Goal: Task Accomplishment & Management: Manage account settings

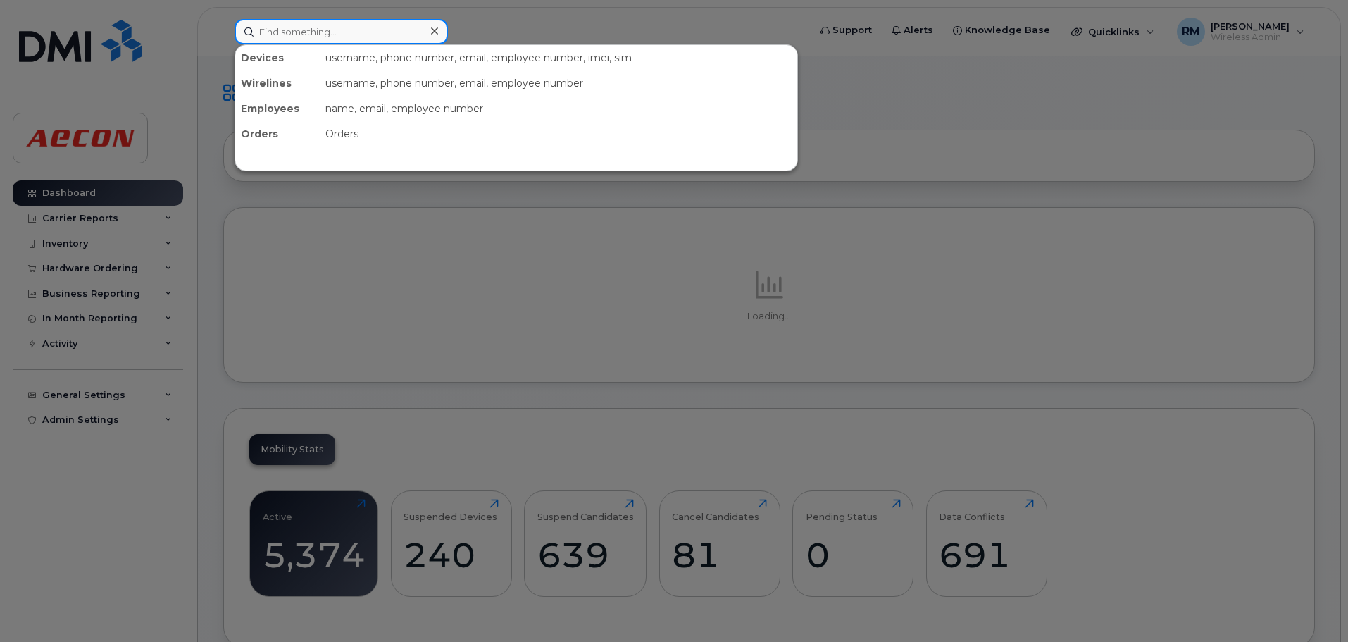
click at [311, 24] on input at bounding box center [341, 31] width 213 height 25
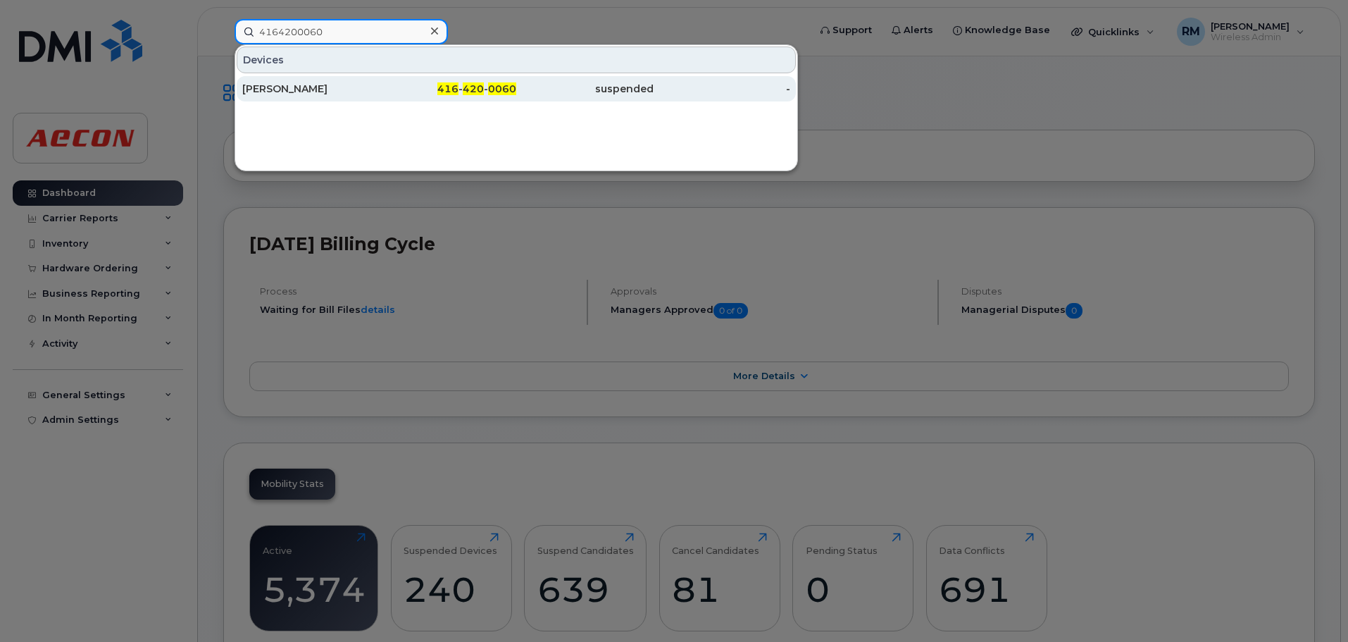
type input "4164200060"
click at [482, 94] on span "420" at bounding box center [473, 88] width 21 height 13
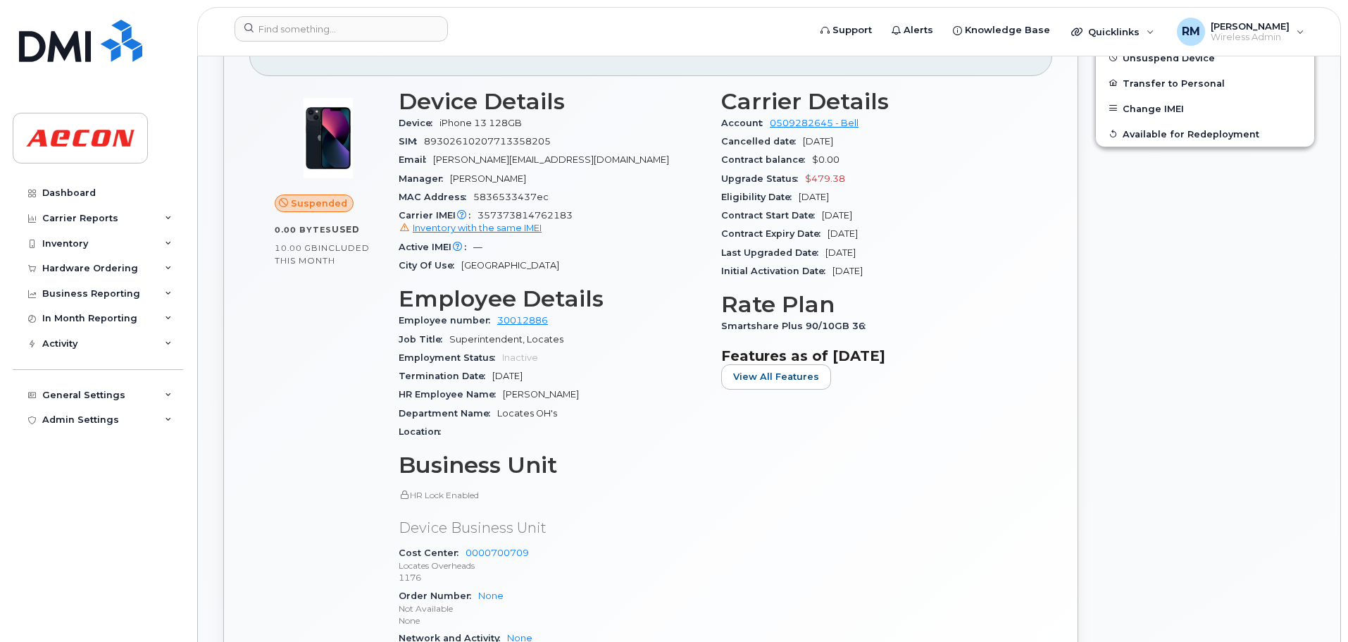
scroll to position [423, 0]
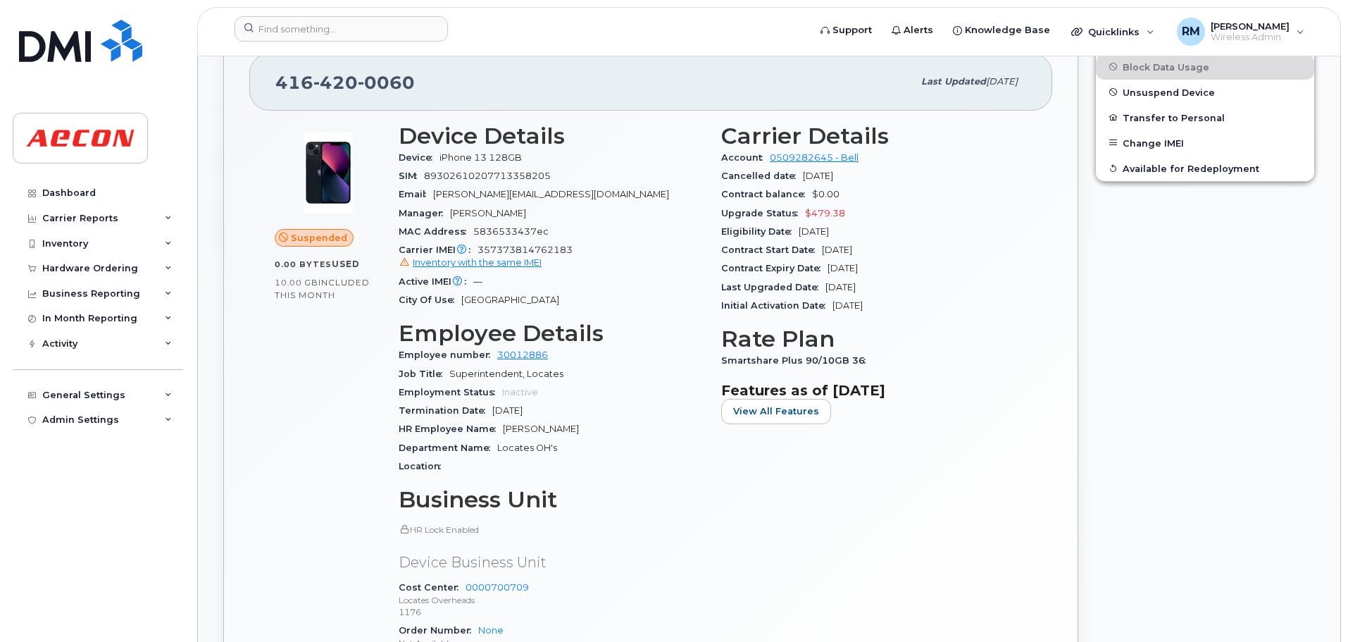
click at [857, 358] on span "Smartshare Plus 90/10GB 36" at bounding box center [796, 360] width 151 height 11
drag, startPoint x: 721, startPoint y: 361, endPoint x: 868, endPoint y: 360, distance: 147.2
click at [868, 360] on div "Smartshare Plus 90/10GB 36" at bounding box center [874, 360] width 306 height 18
copy span "Smartshare Plus 90/10GB 36"
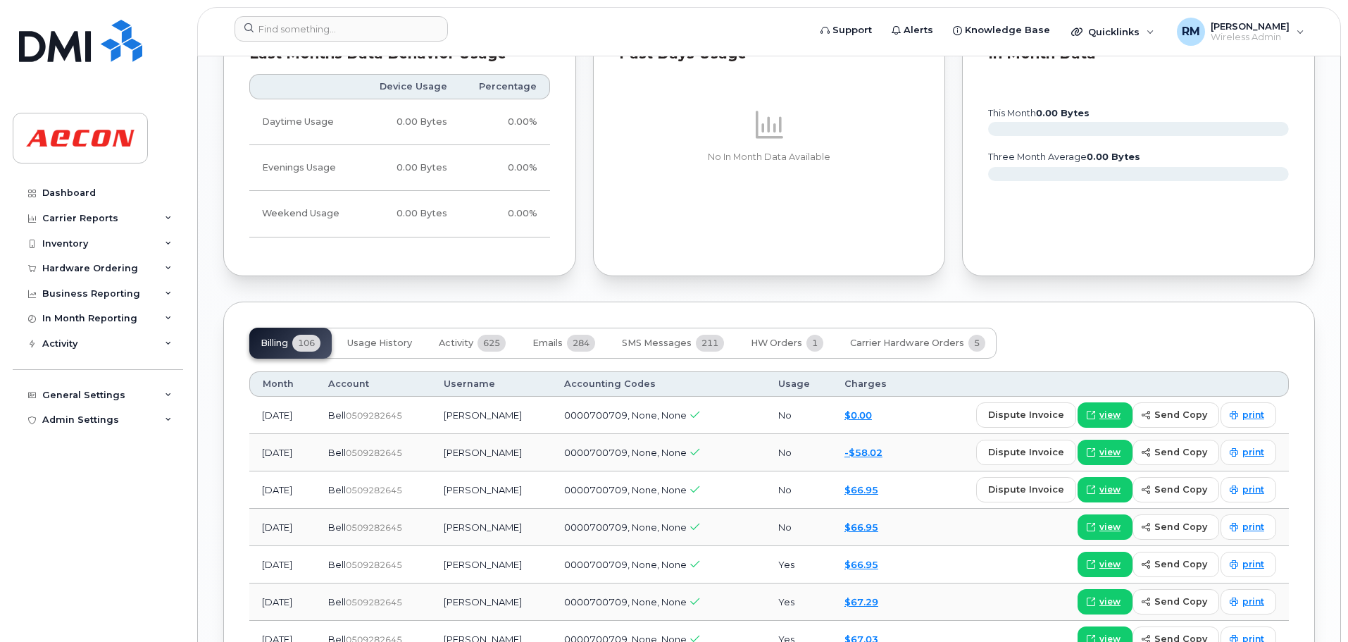
scroll to position [1549, 0]
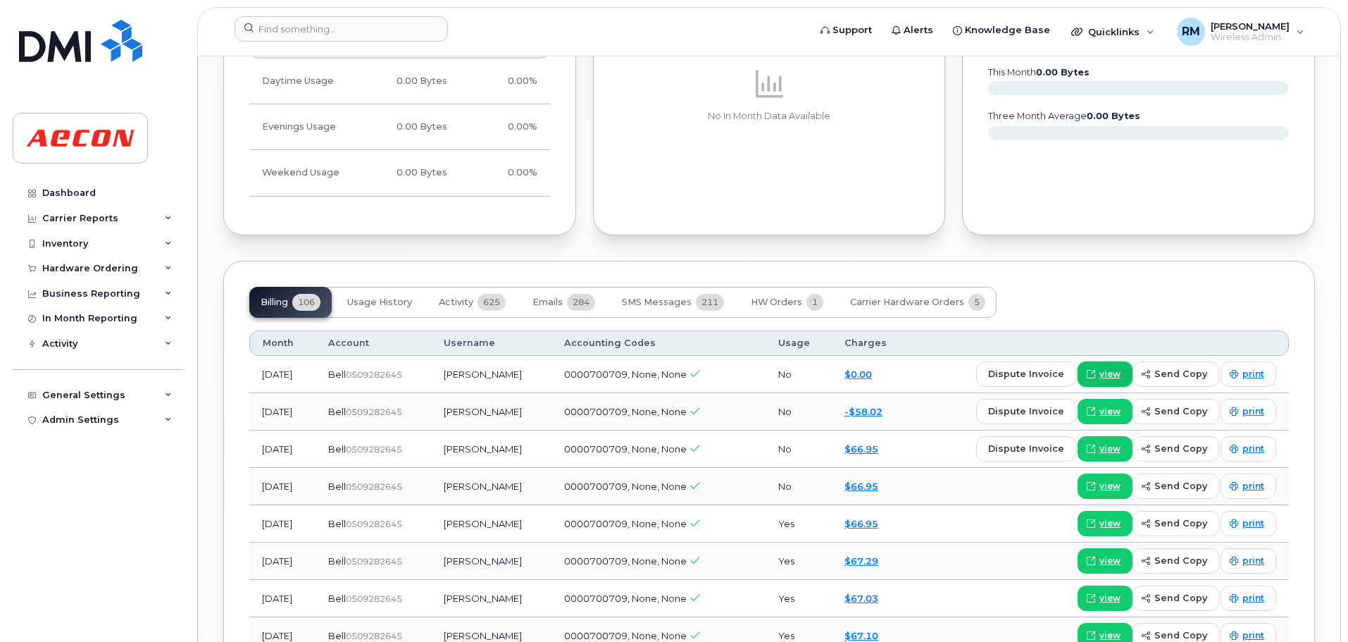
click at [1111, 377] on span "view" at bounding box center [1109, 374] width 21 height 13
click at [862, 412] on link "-$58.02" at bounding box center [863, 411] width 38 height 11
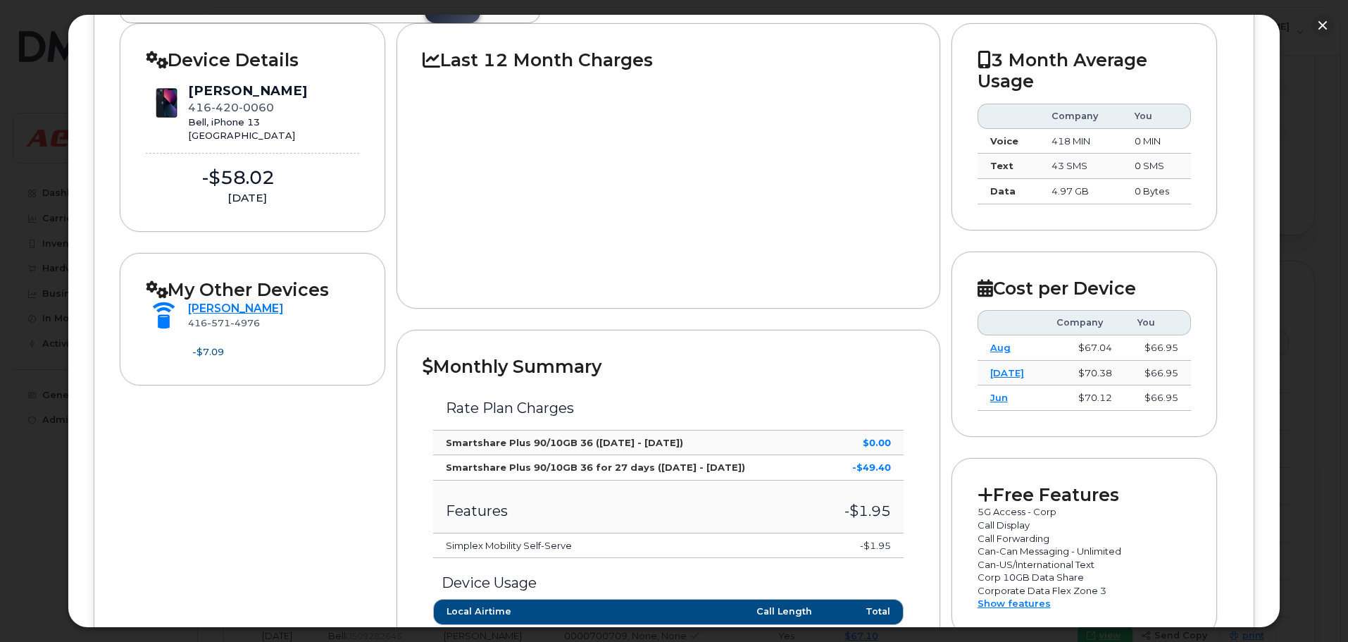
scroll to position [0, 0]
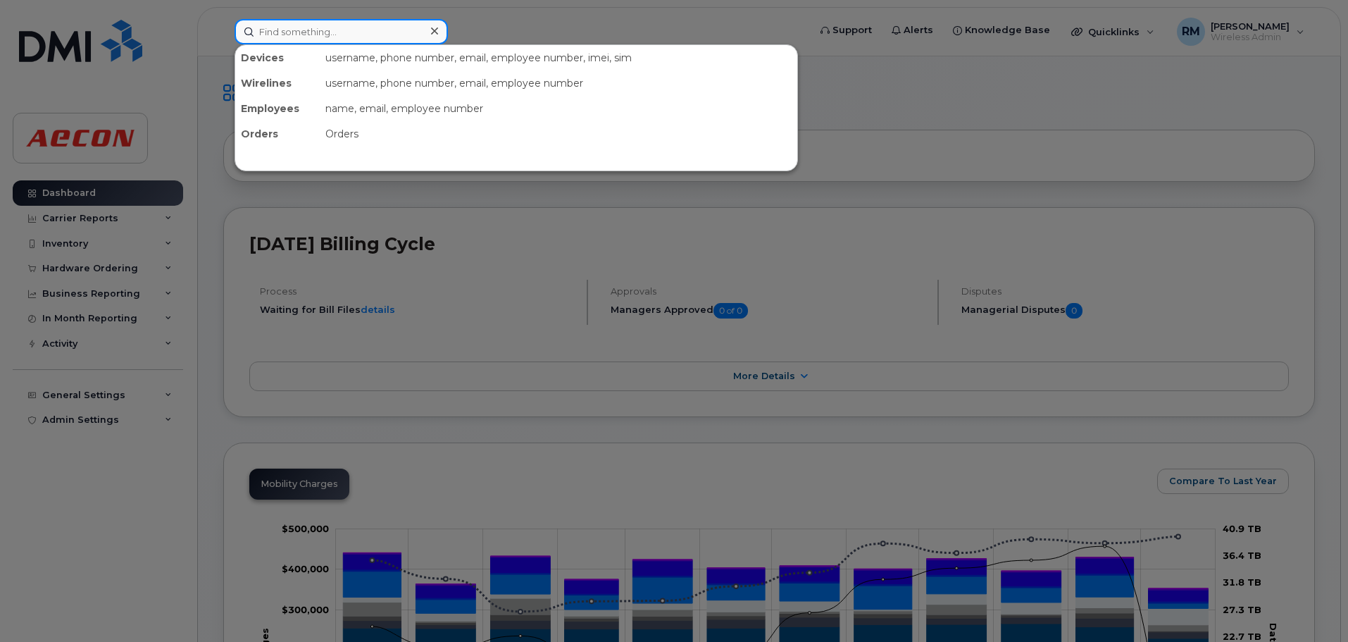
click at [315, 27] on input at bounding box center [341, 31] width 213 height 25
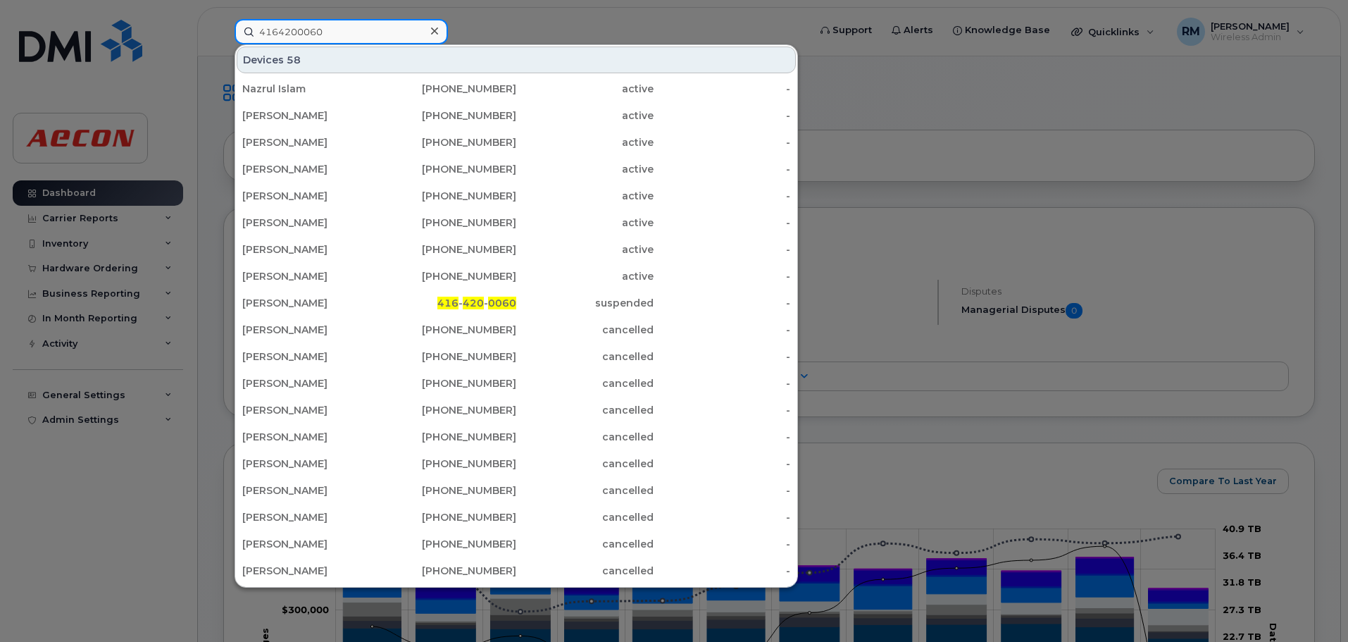
type input "4164200060"
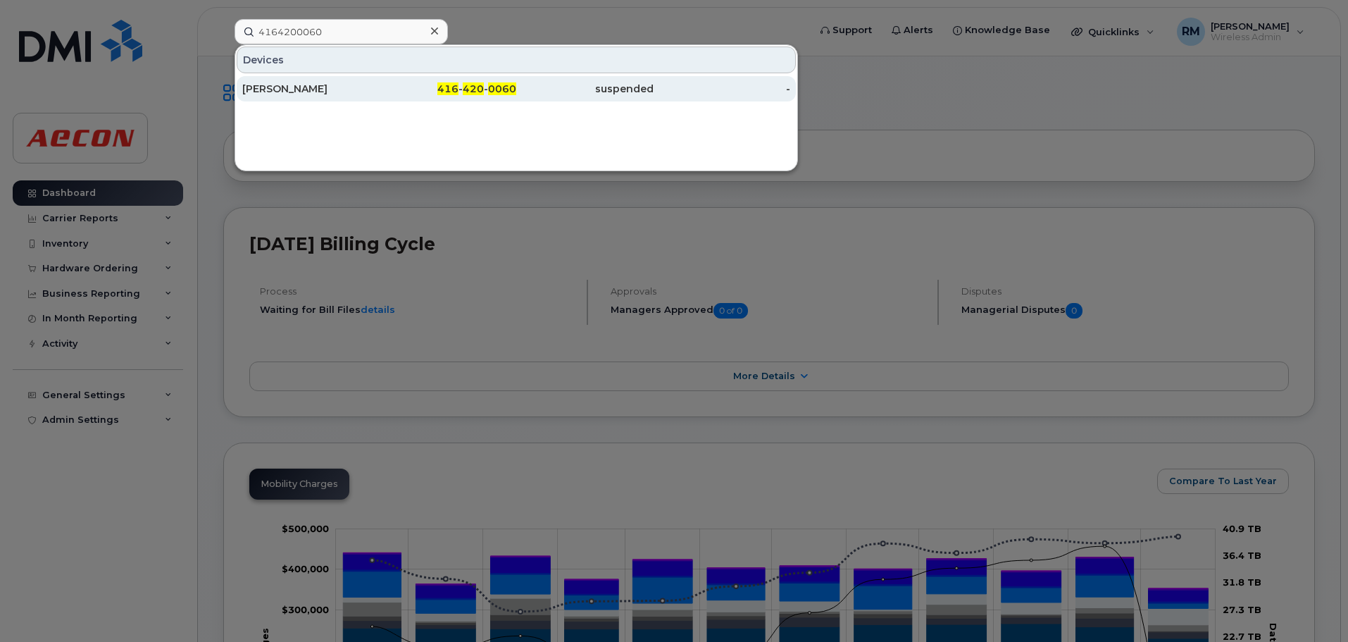
click at [475, 91] on span "420" at bounding box center [473, 88] width 21 height 13
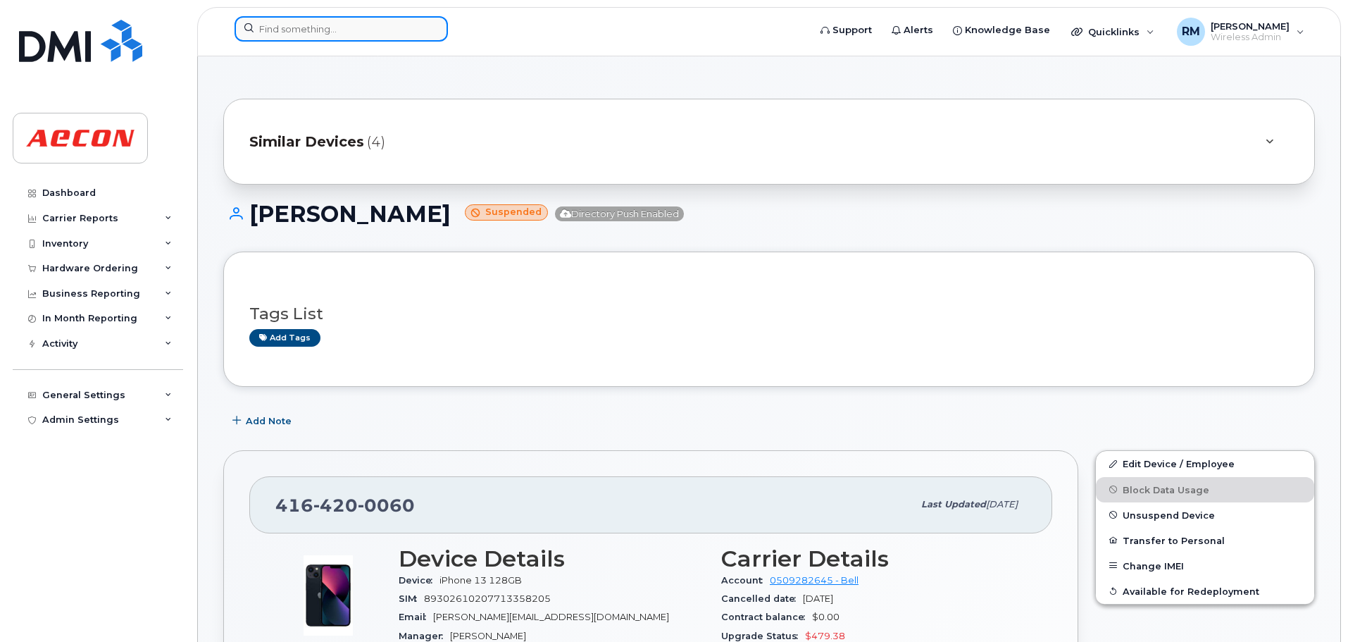
click at [310, 28] on input at bounding box center [341, 28] width 213 height 25
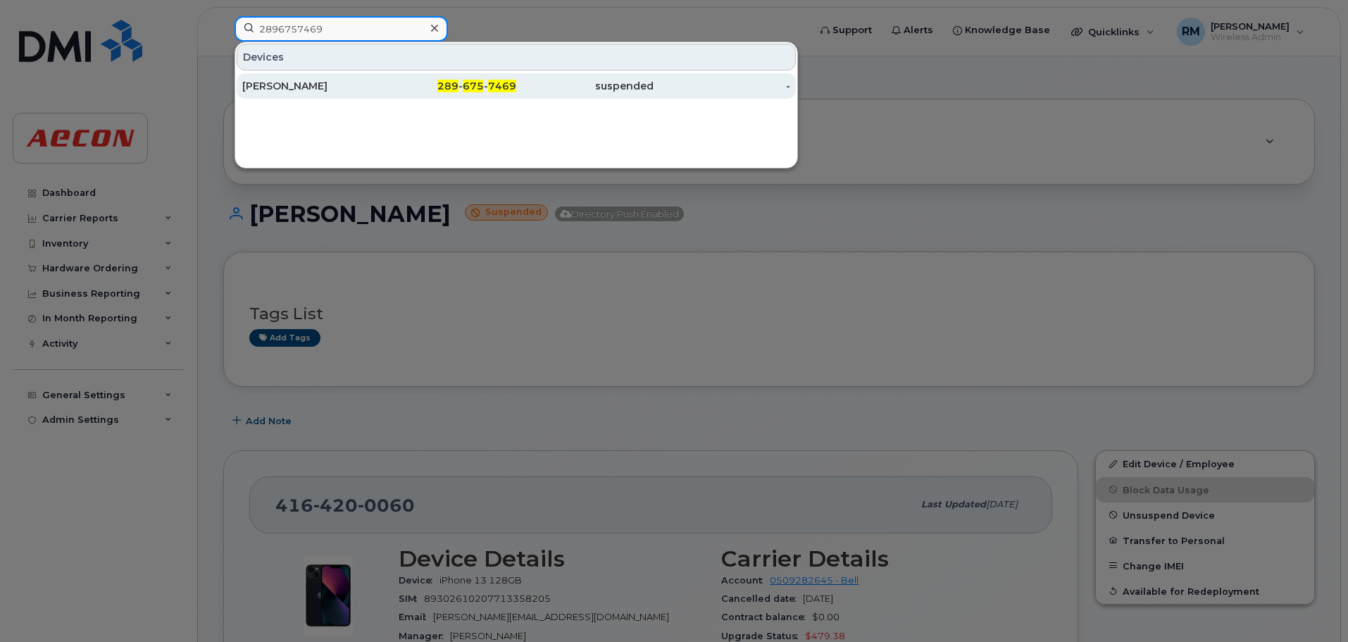
type input "2896757469"
click at [466, 81] on span "675" at bounding box center [473, 86] width 21 height 13
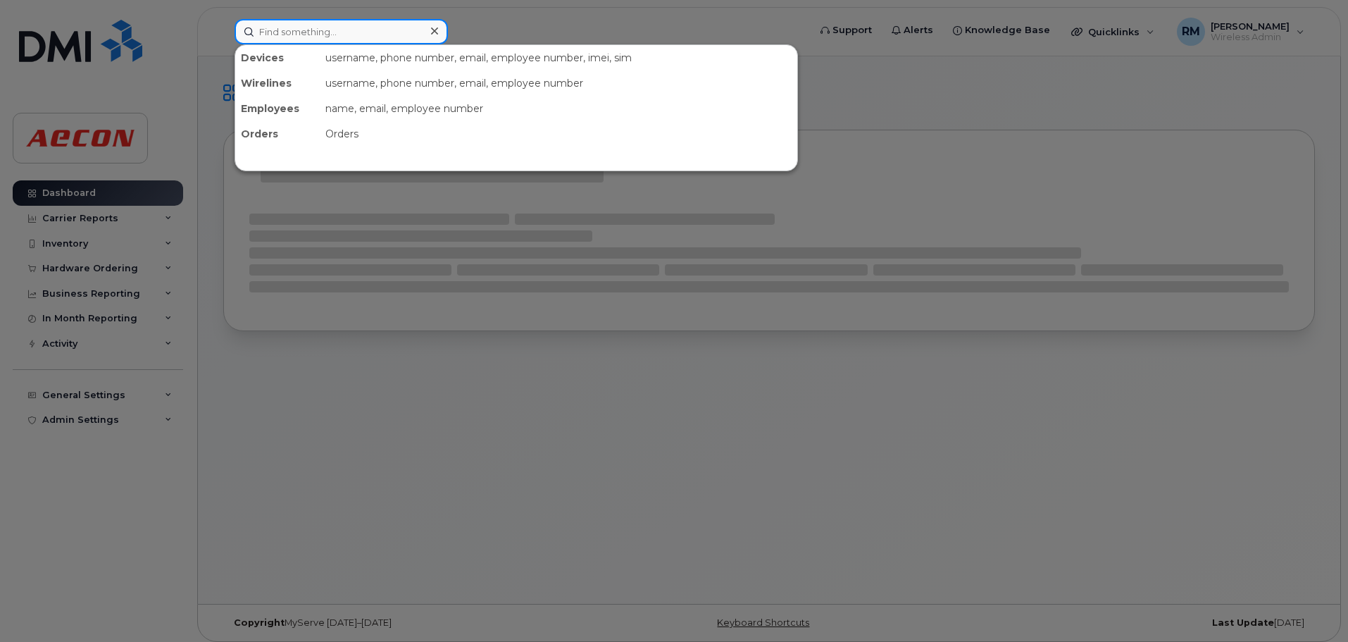
click at [273, 33] on input at bounding box center [341, 31] width 213 height 25
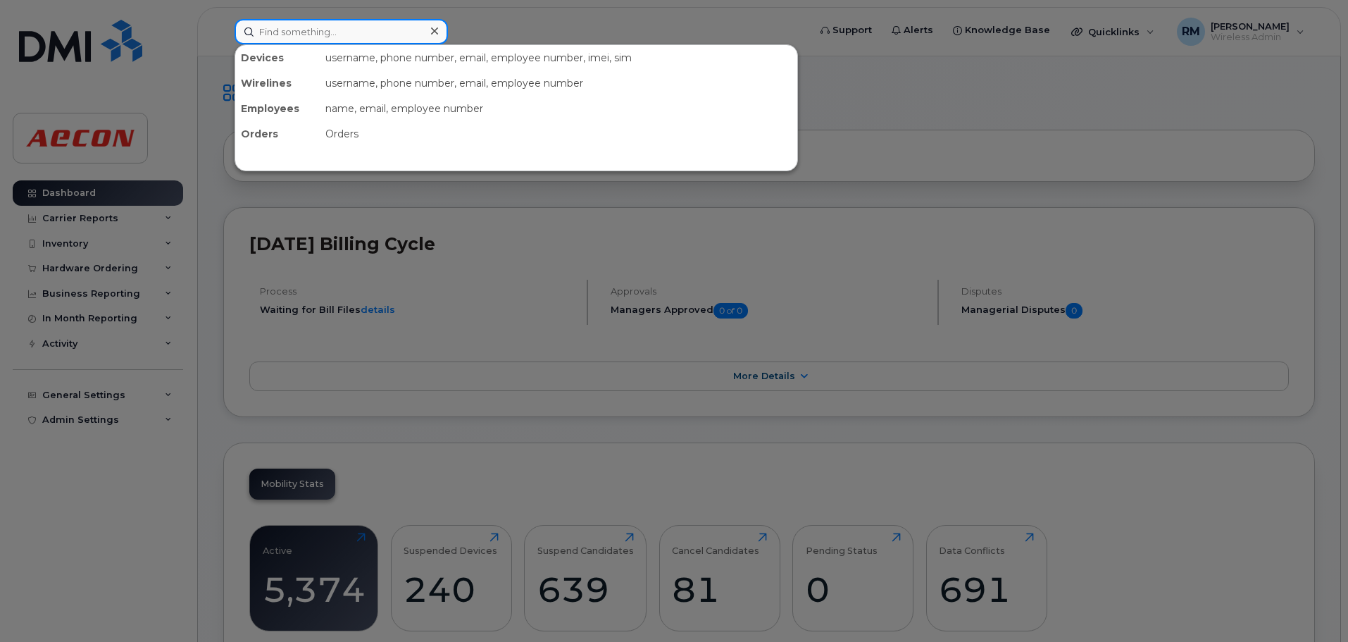
click at [322, 29] on input at bounding box center [341, 31] width 213 height 25
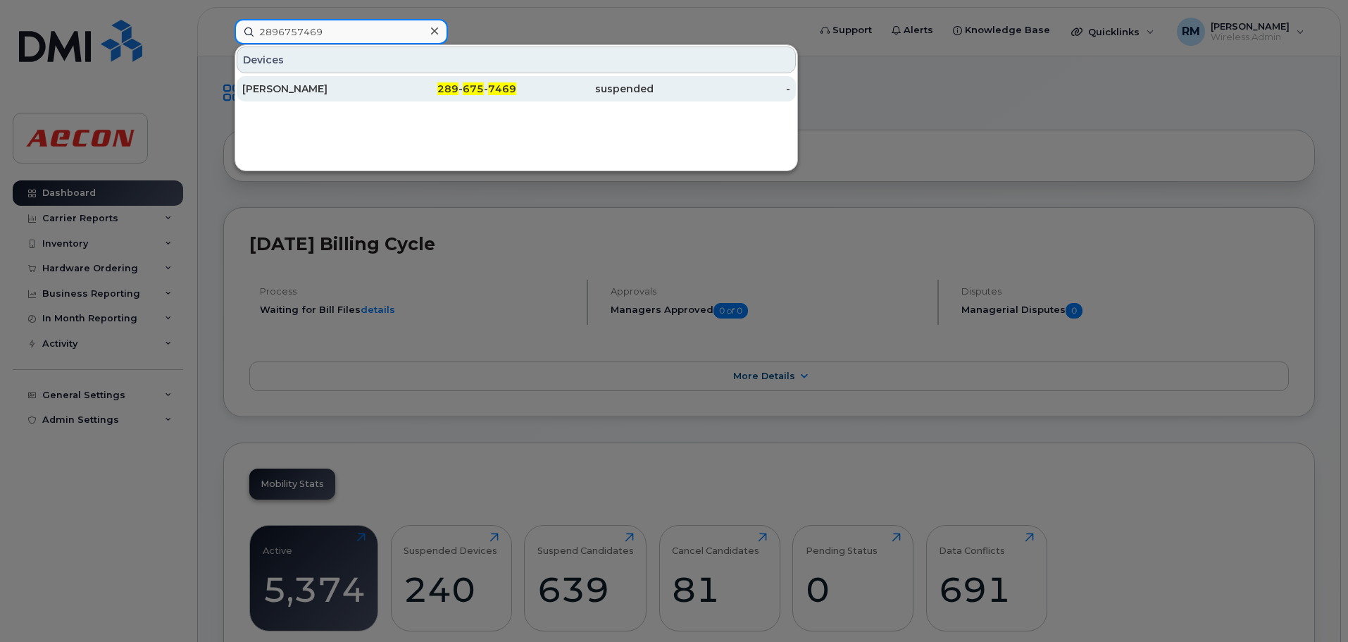
type input "2896757469"
click at [462, 85] on div "289 - 675 - 7469" at bounding box center [448, 89] width 137 height 14
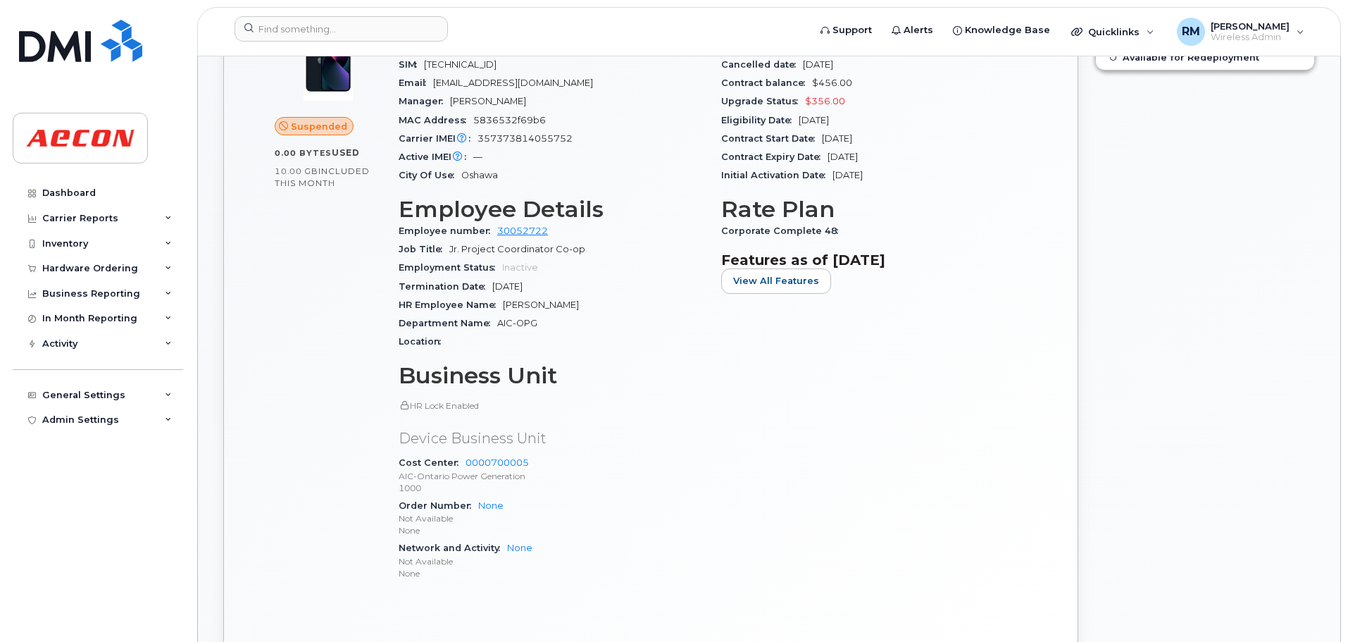
scroll to position [493, 0]
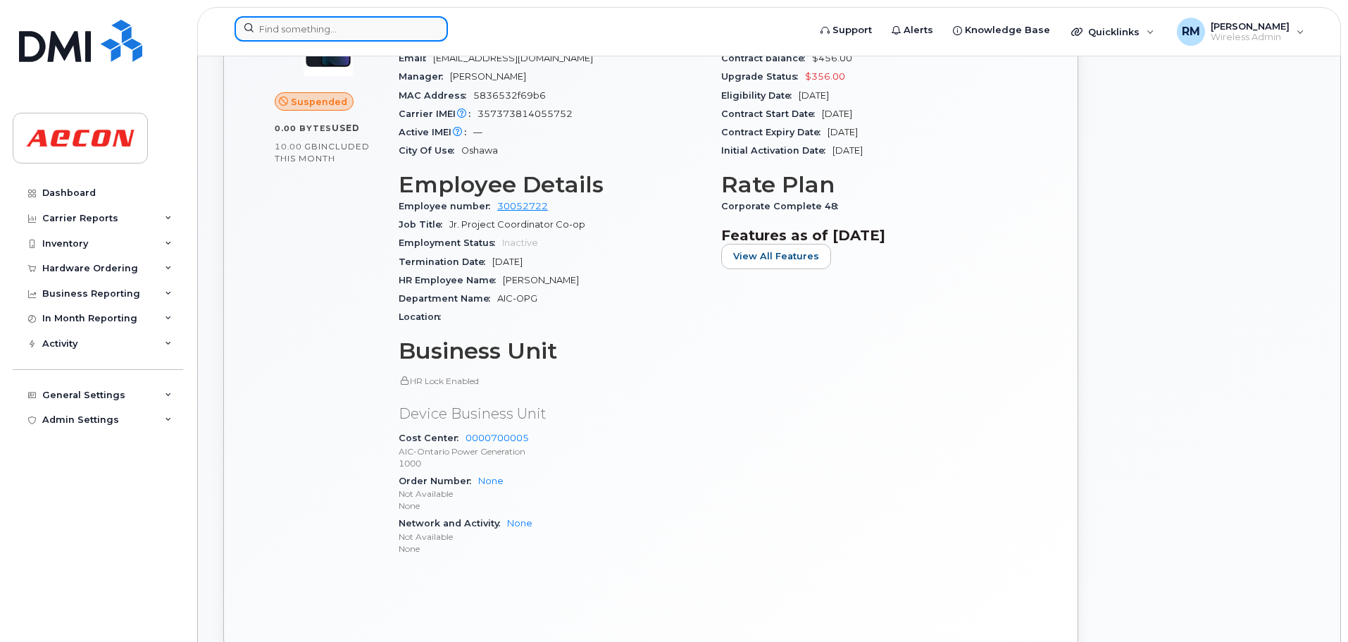
click at [321, 27] on input at bounding box center [341, 28] width 213 height 25
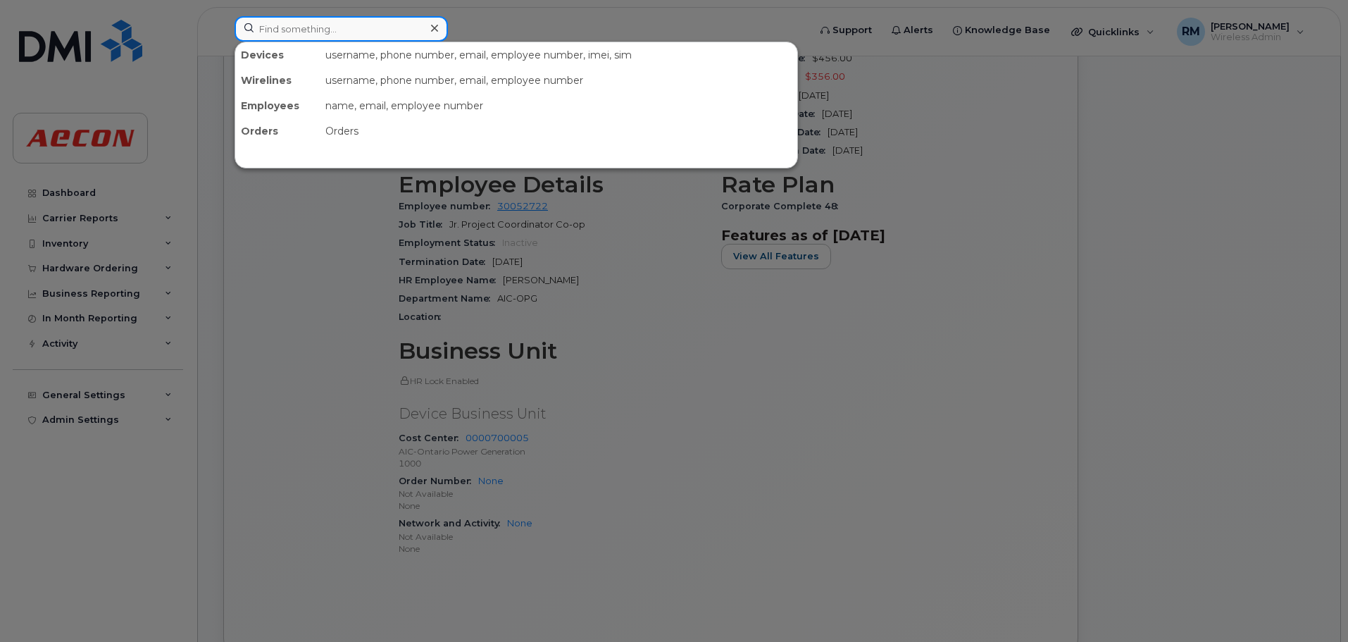
paste input "2896752581"
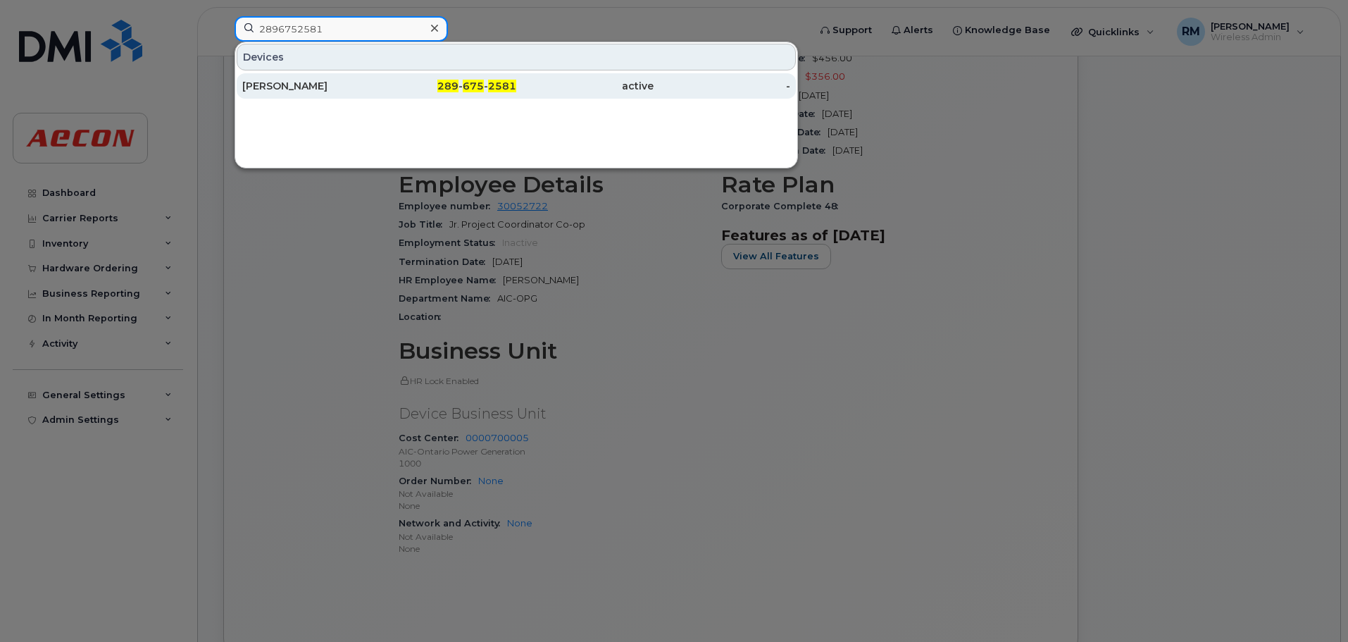
type input "2896752581"
click at [296, 90] on div "[PERSON_NAME]" at bounding box center [310, 86] width 137 height 14
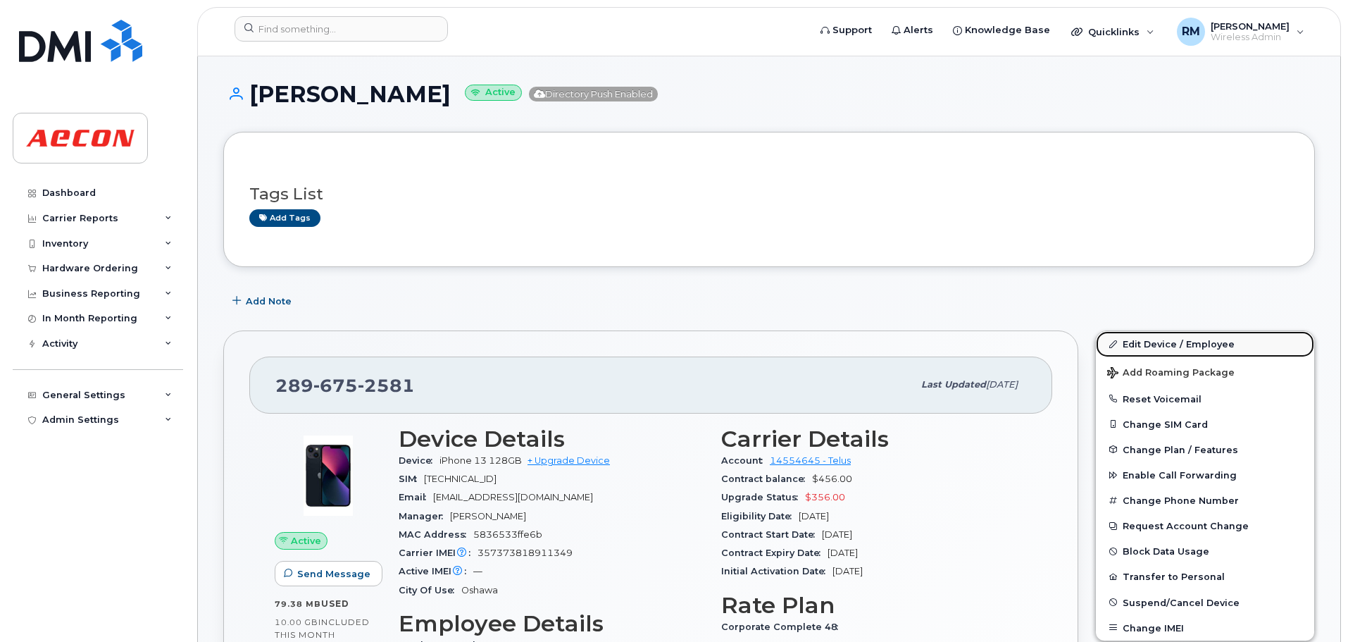
click at [1139, 346] on link "Edit Device / Employee" at bounding box center [1205, 343] width 218 height 25
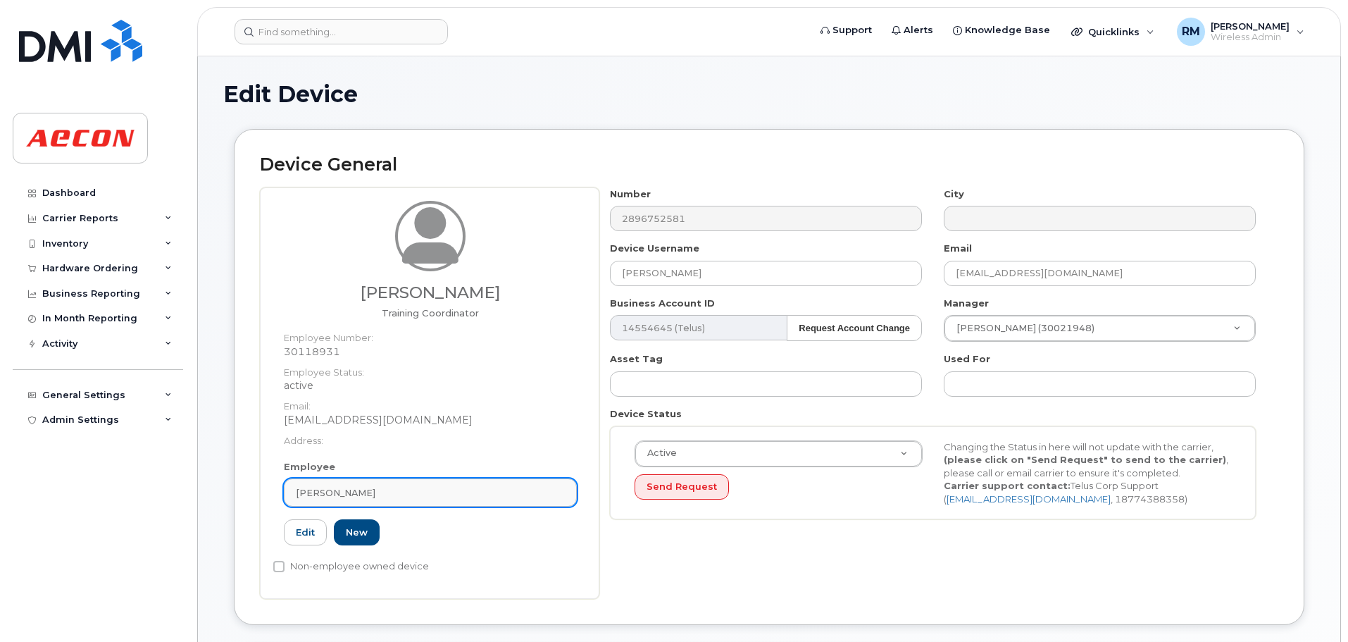
click at [326, 496] on span "[PERSON_NAME]" at bounding box center [336, 492] width 80 height 13
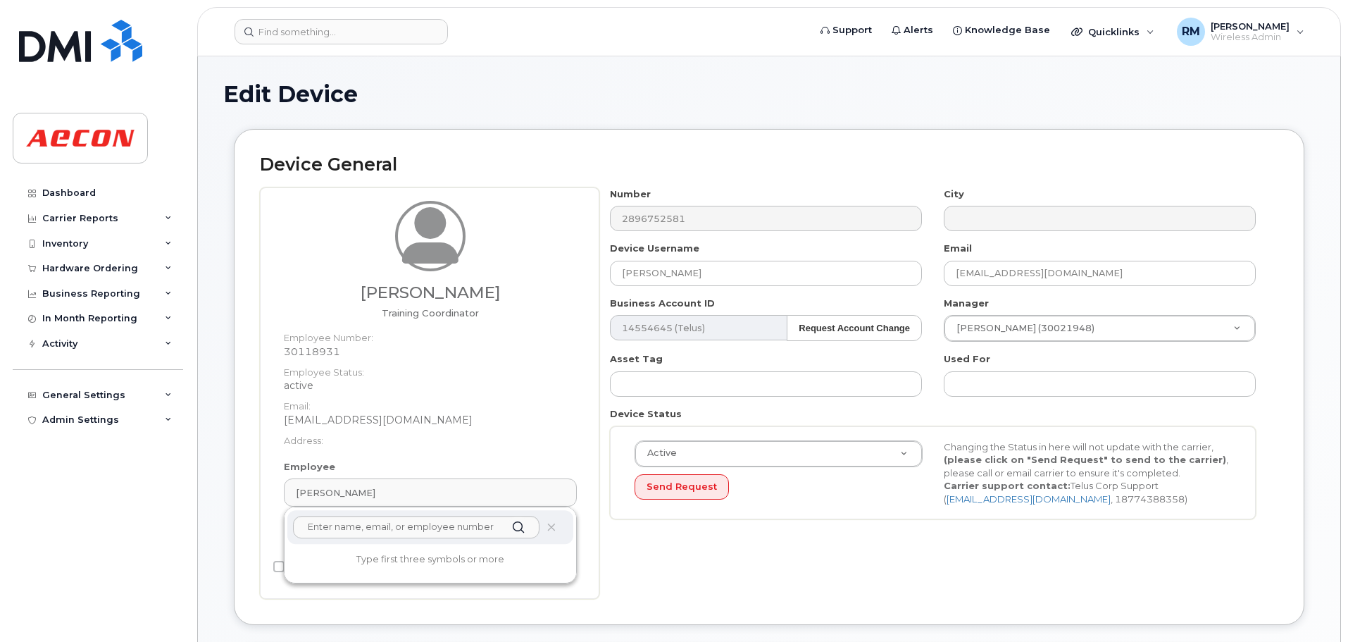
click at [470, 430] on dt "Address:" at bounding box center [430, 437] width 293 height 20
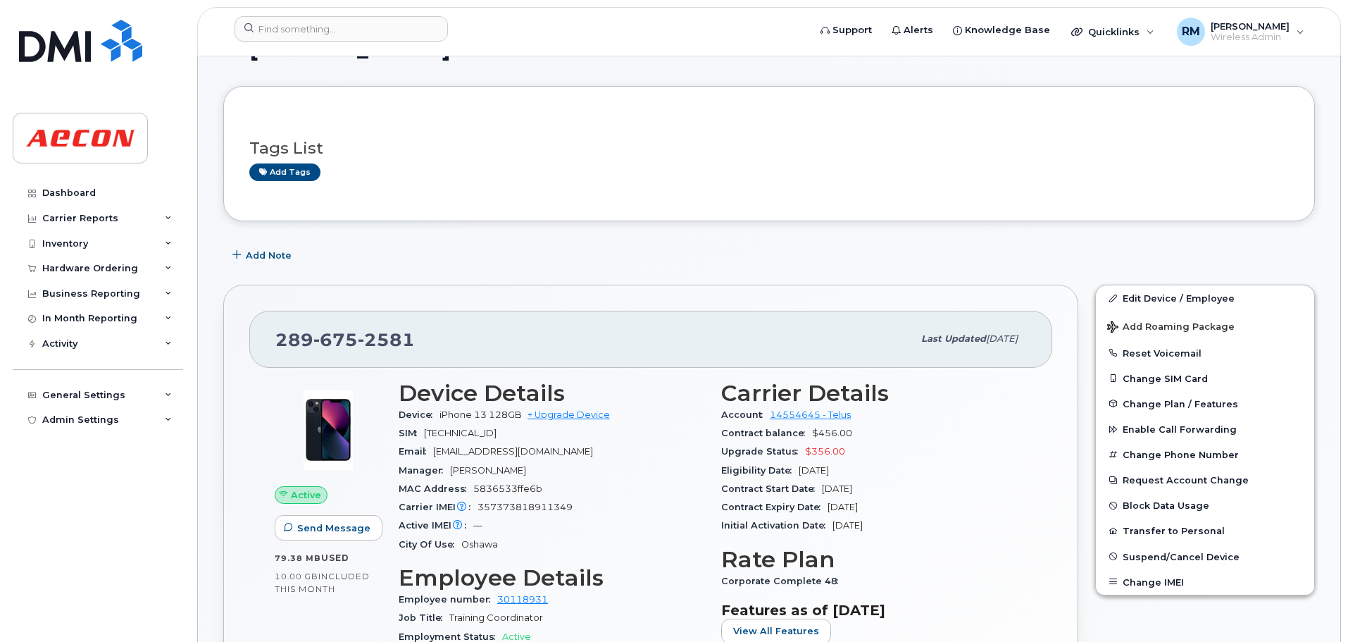
scroll to position [141, 0]
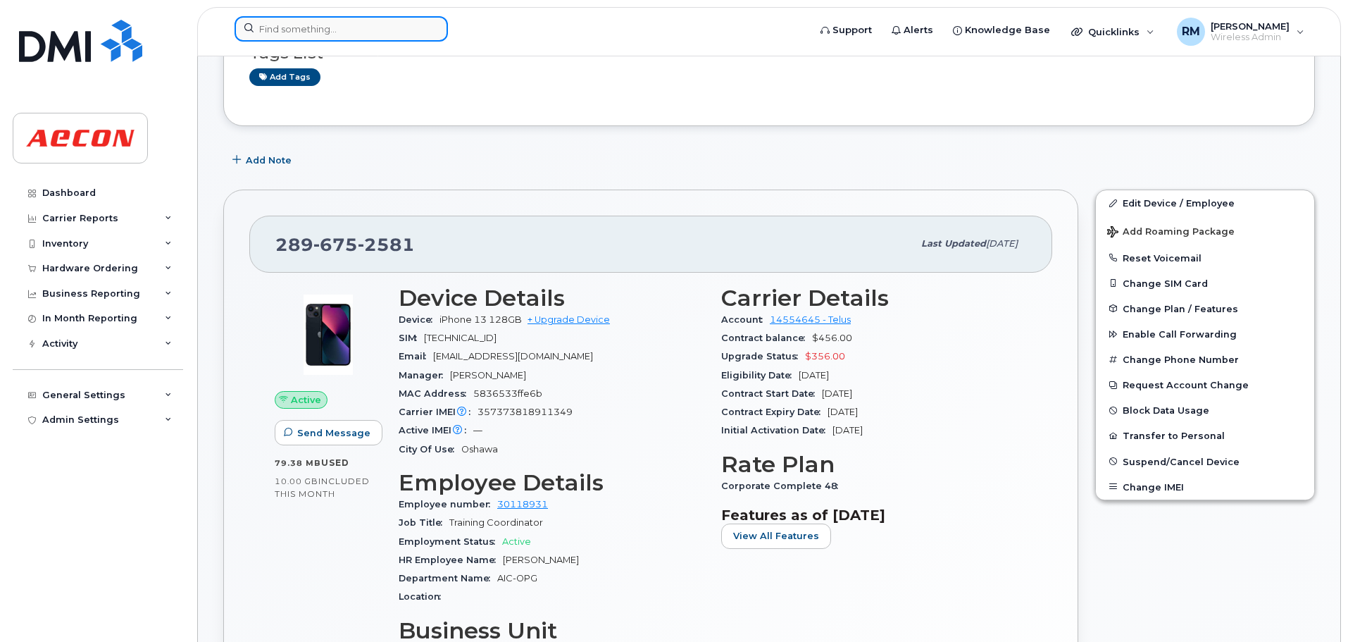
click at [325, 23] on input at bounding box center [341, 28] width 213 height 25
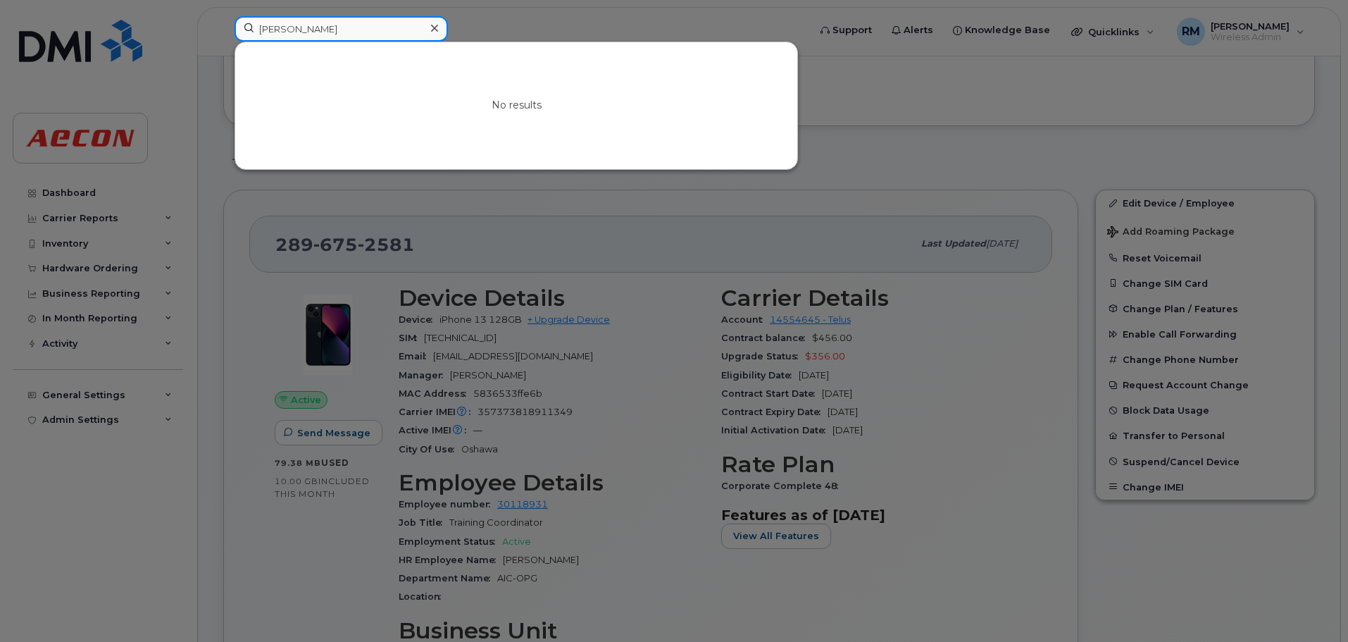
drag, startPoint x: 315, startPoint y: 32, endPoint x: 154, endPoint y: 35, distance: 161.3
click at [223, 35] on div "josh myers No results" at bounding box center [516, 31] width 587 height 31
click at [511, 192] on div at bounding box center [674, 321] width 1348 height 642
drag, startPoint x: 320, startPoint y: 32, endPoint x: 70, endPoint y: 27, distance: 250.8
click at [223, 27] on div "Josh Myers No results" at bounding box center [516, 31] width 587 height 31
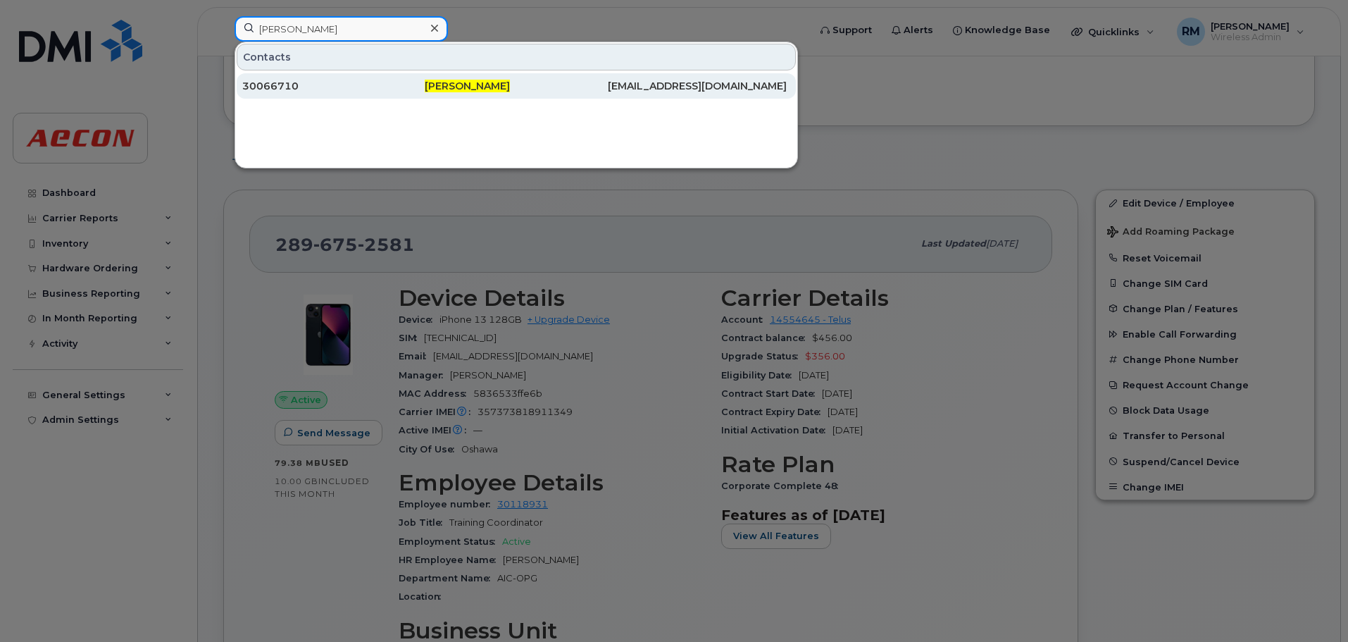
type input "Cole Thomas"
click at [296, 87] on div "30066710" at bounding box center [333, 86] width 182 height 14
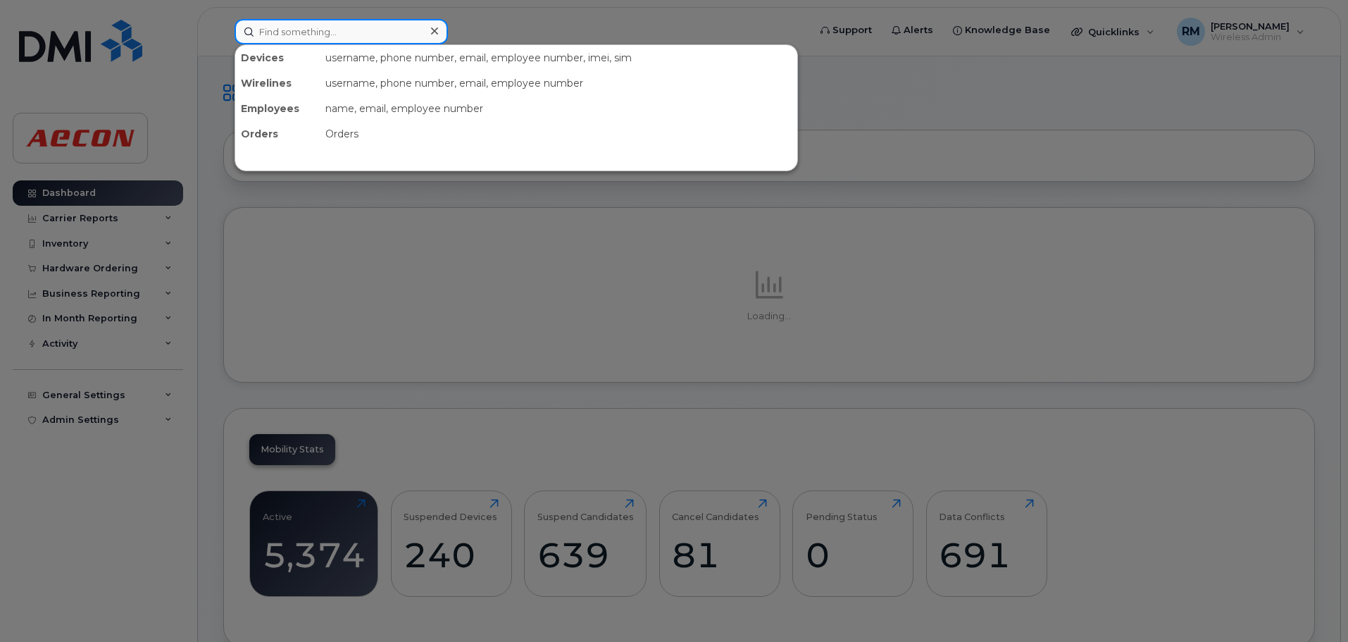
click at [308, 37] on input at bounding box center [341, 31] width 213 height 25
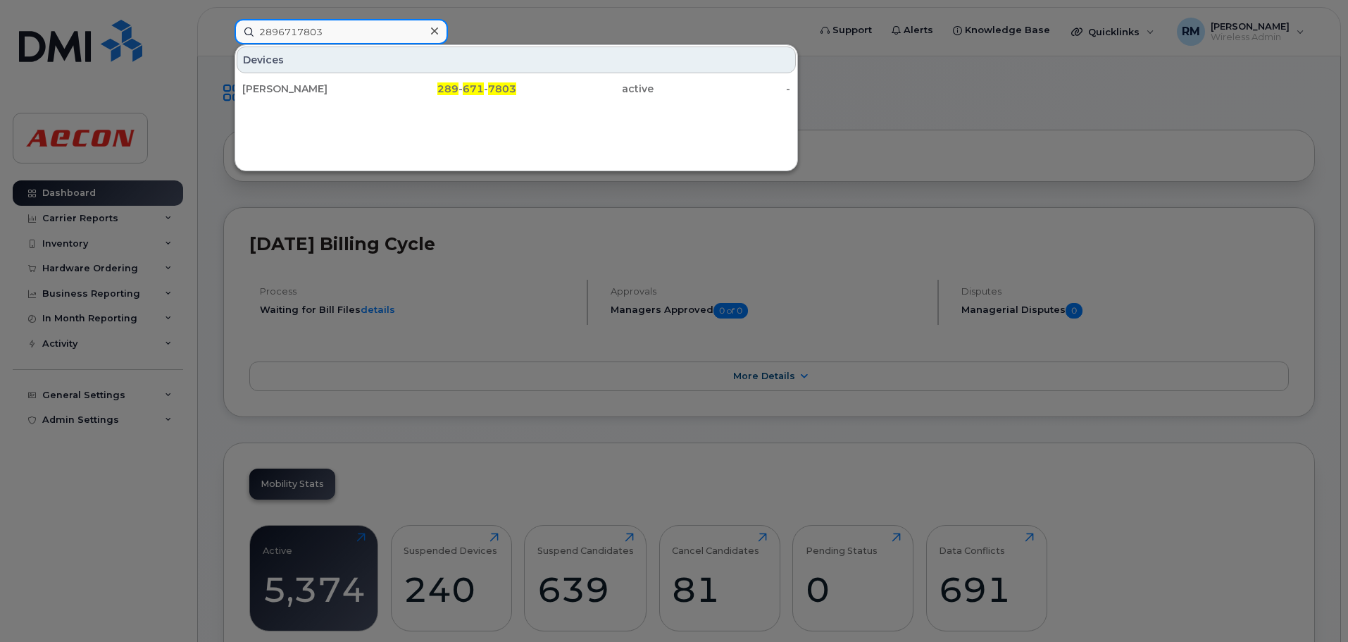
click at [278, 29] on input "2896717803" at bounding box center [341, 31] width 213 height 25
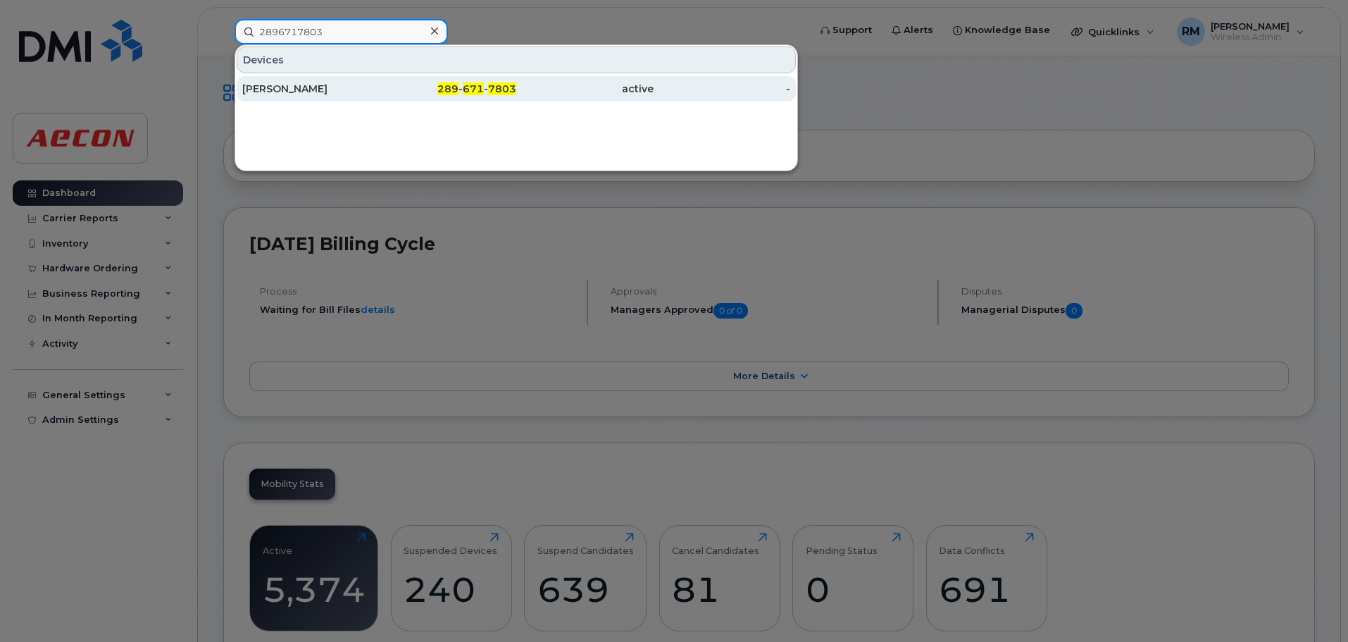
type input "2896717803"
click at [458, 88] on span "289" at bounding box center [447, 88] width 21 height 13
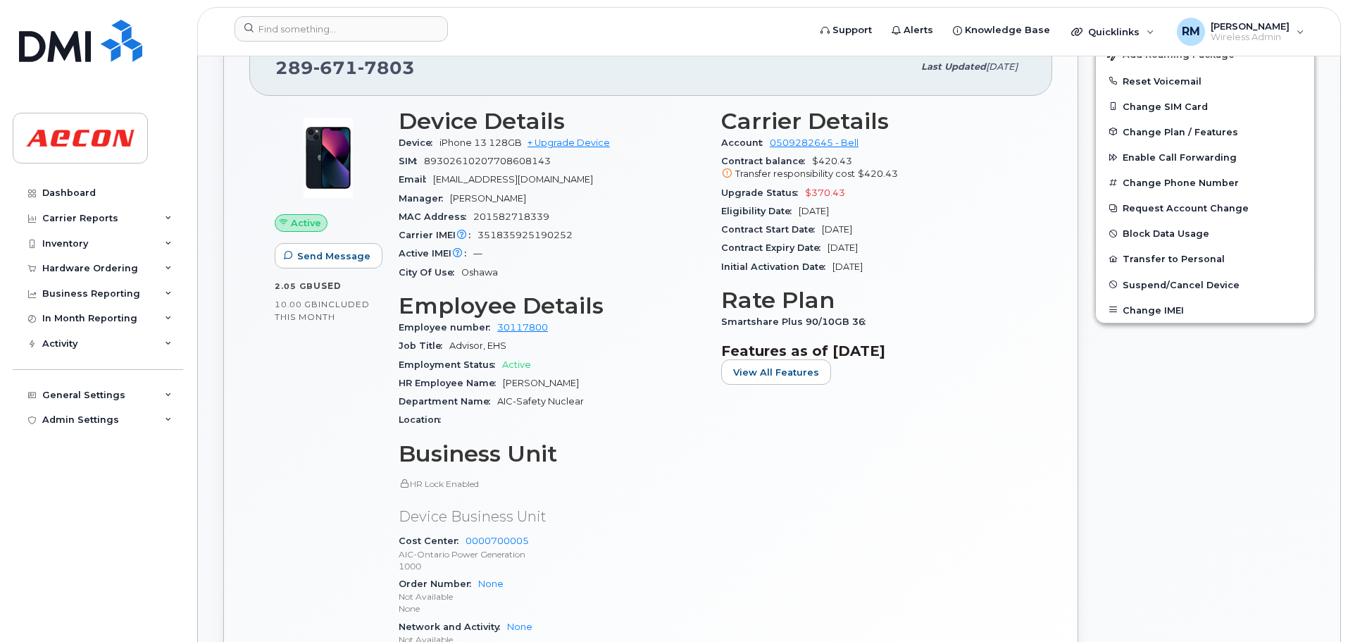
scroll to position [352, 0]
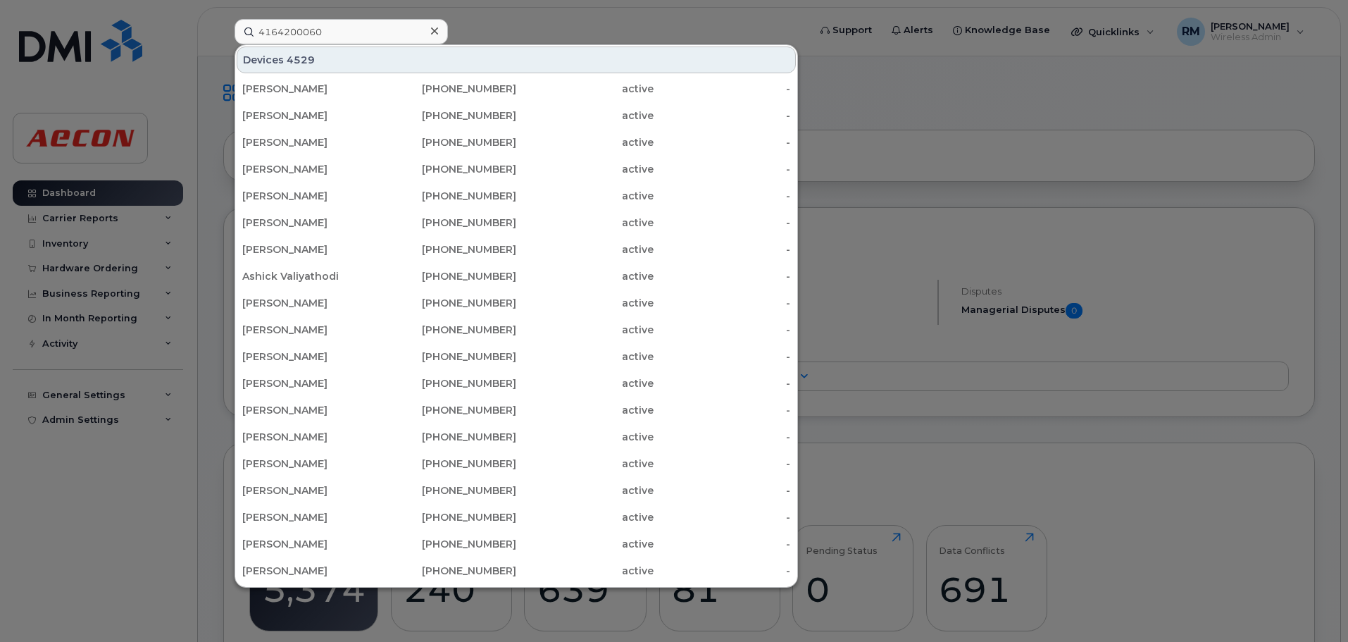
type input "4164200060"
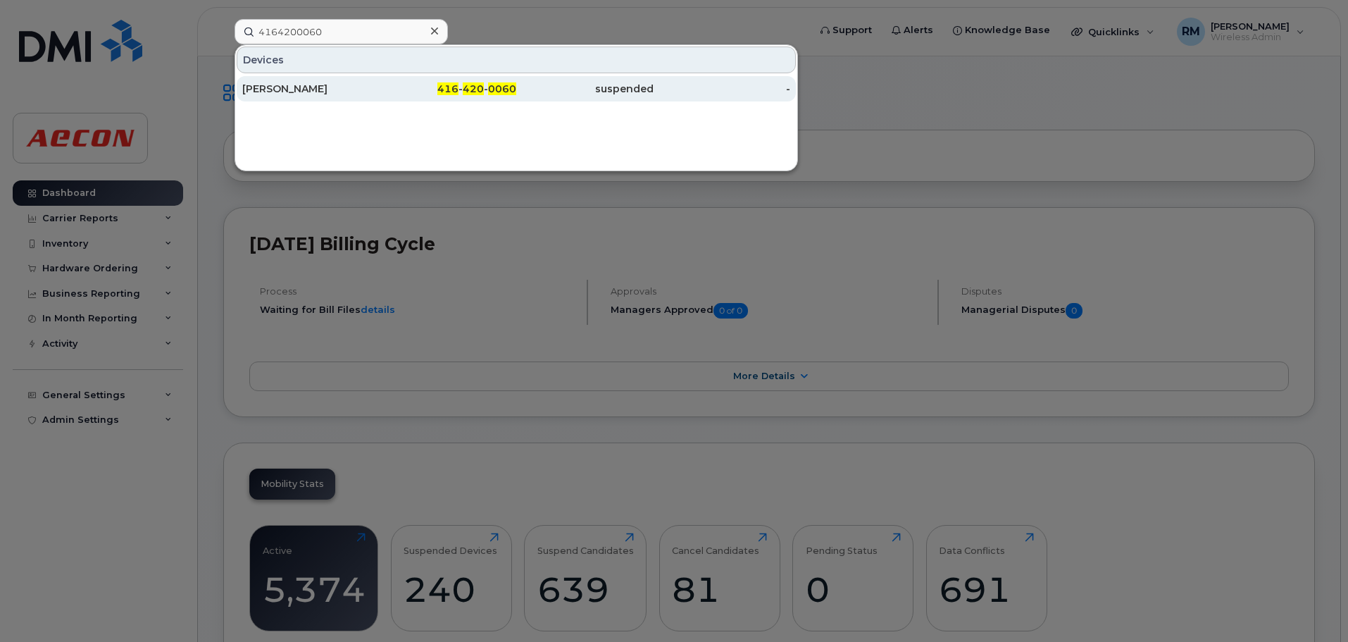
click at [275, 92] on div "Robert Egan" at bounding box center [310, 89] width 137 height 14
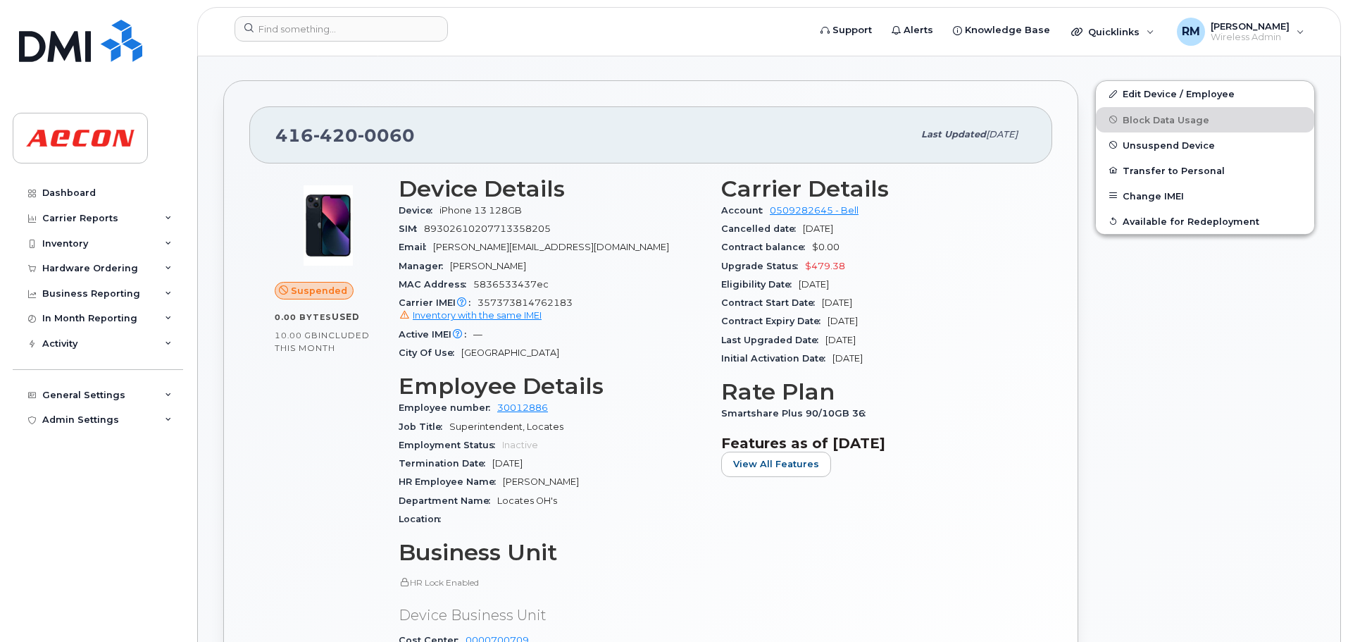
scroll to position [423, 0]
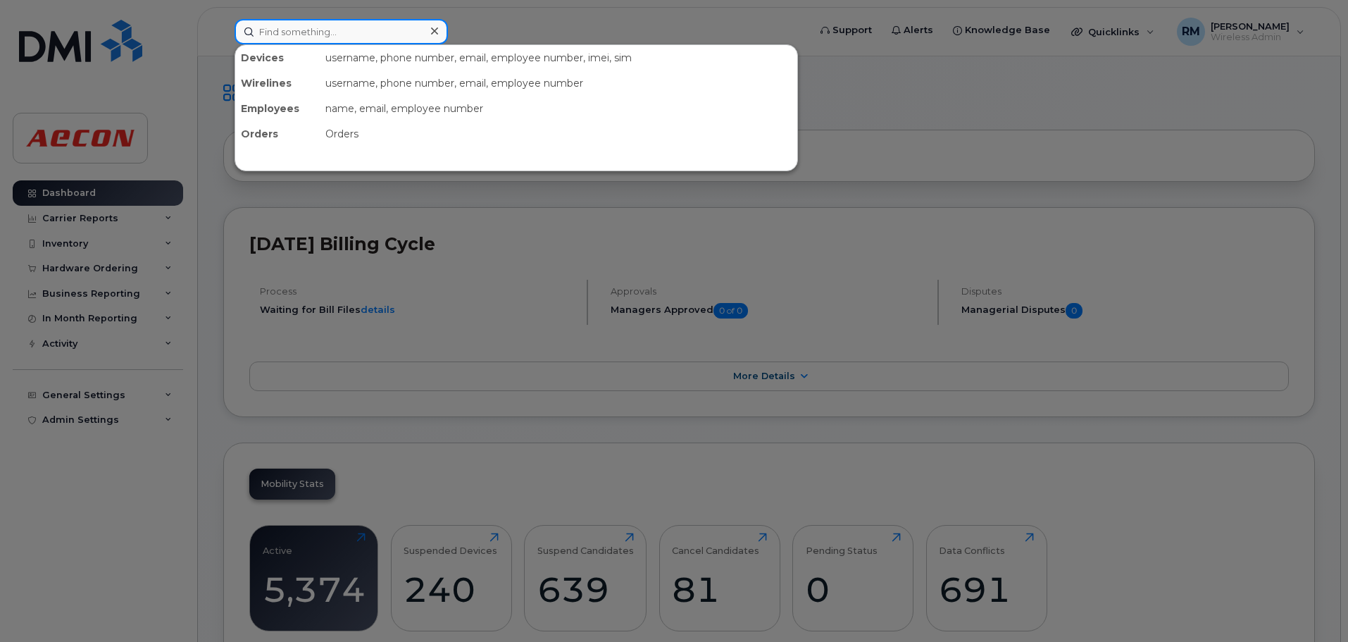
click at [285, 36] on input at bounding box center [341, 31] width 213 height 25
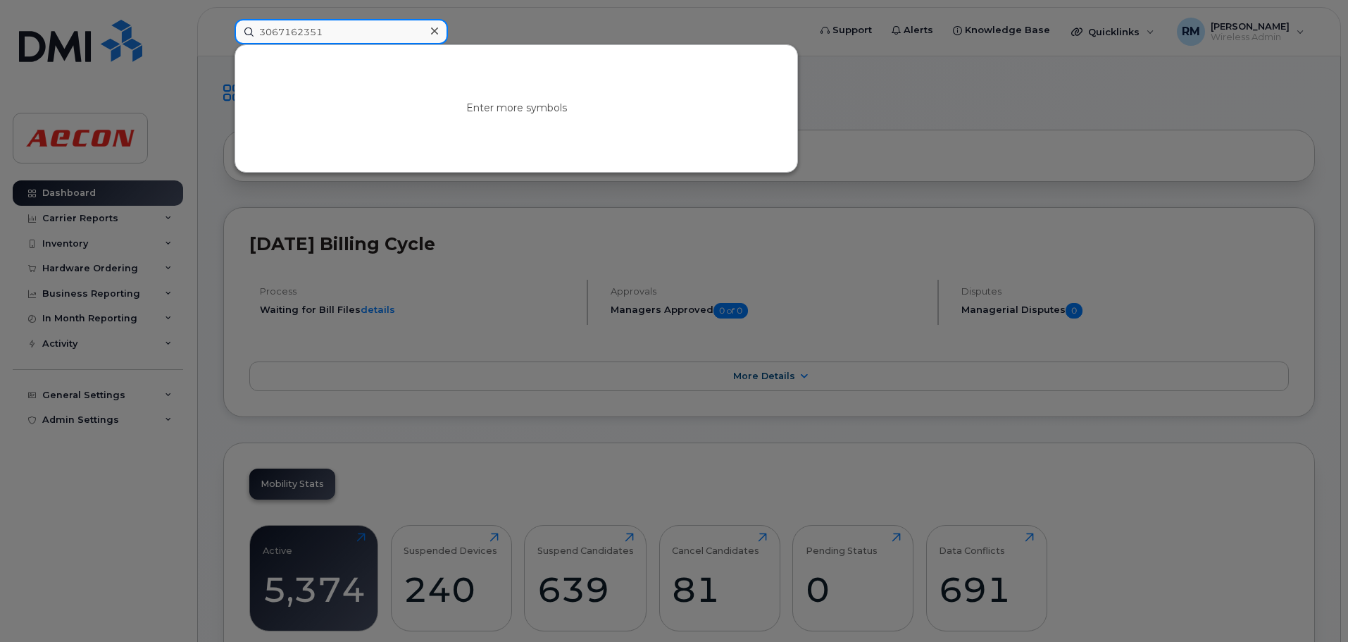
type input "3067162351"
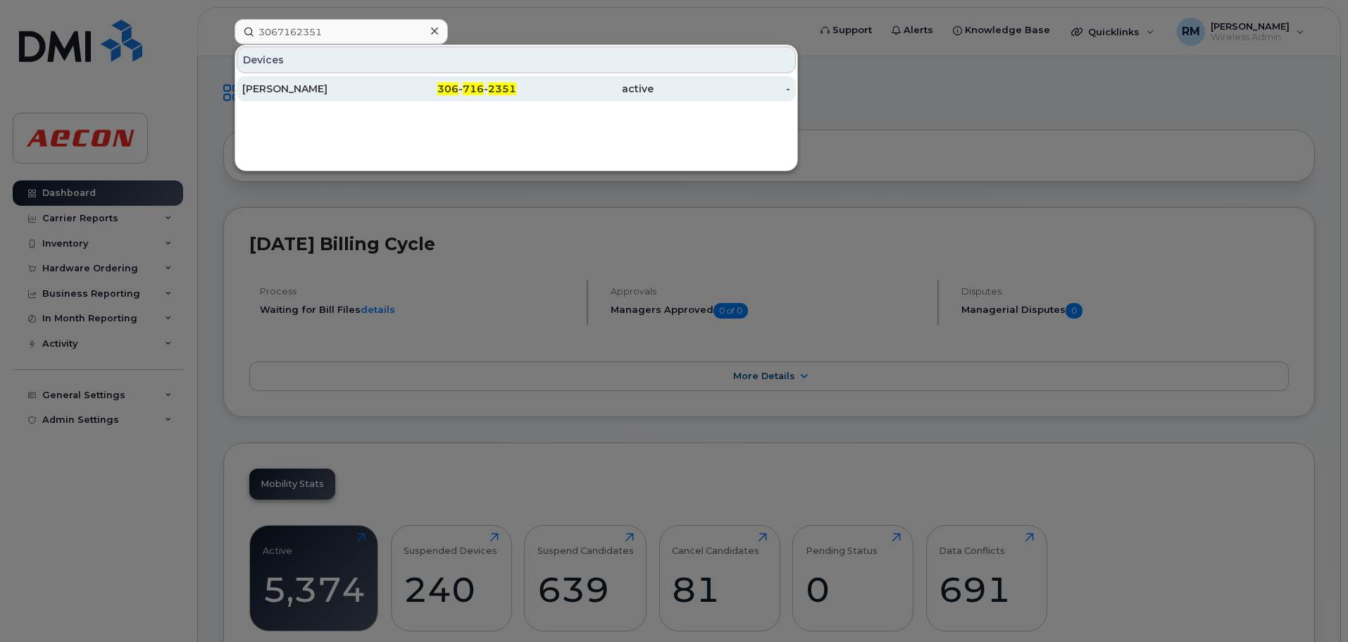
click at [452, 94] on span "306" at bounding box center [447, 88] width 21 height 13
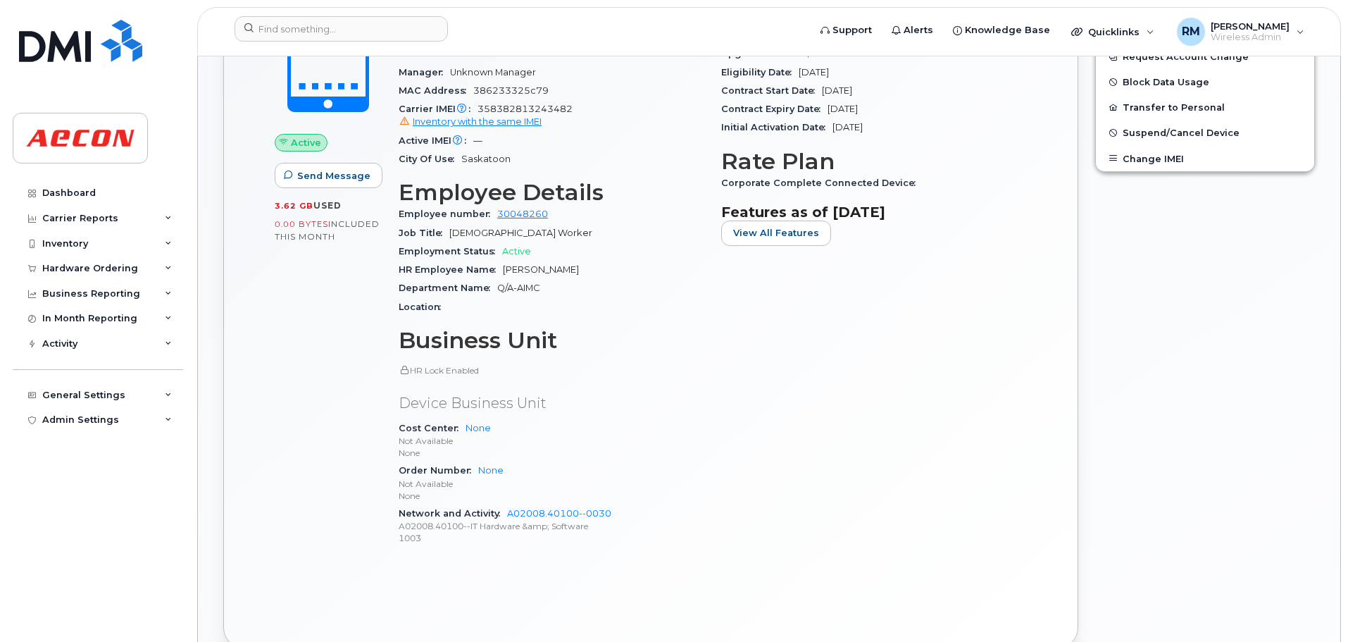
scroll to position [141, 0]
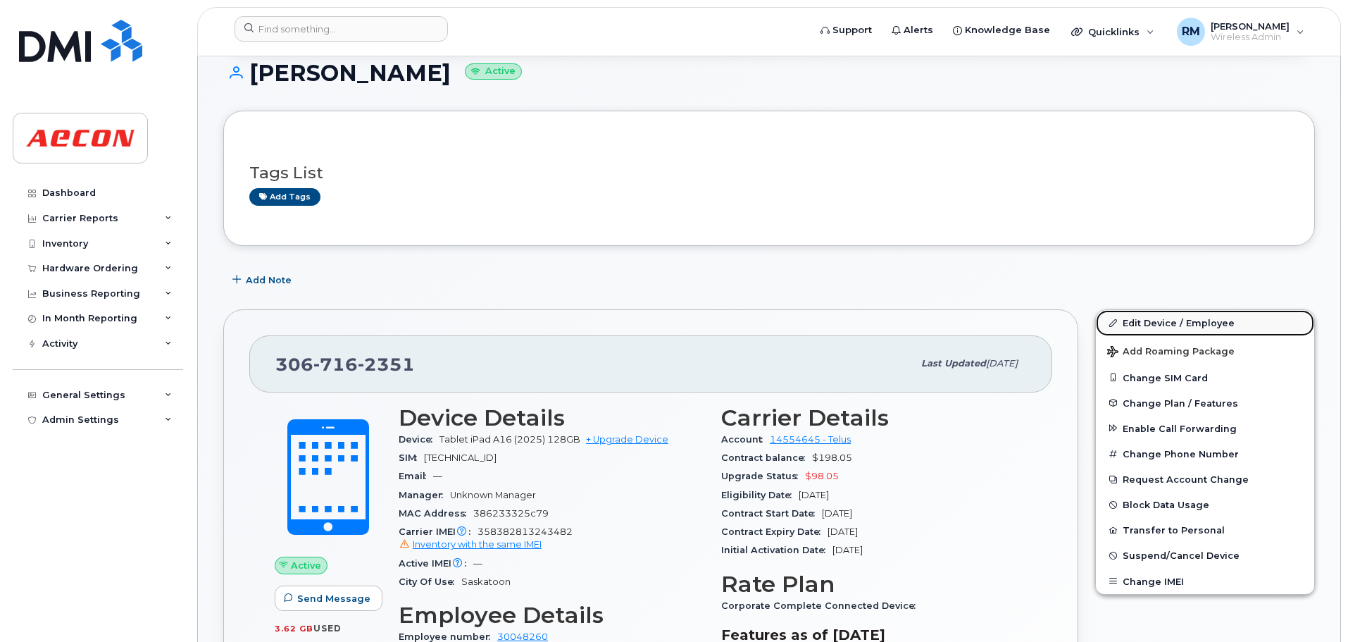
drag, startPoint x: 1136, startPoint y: 319, endPoint x: 1126, endPoint y: 318, distance: 9.9
click at [1136, 319] on link "Edit Device / Employee" at bounding box center [1205, 322] width 218 height 25
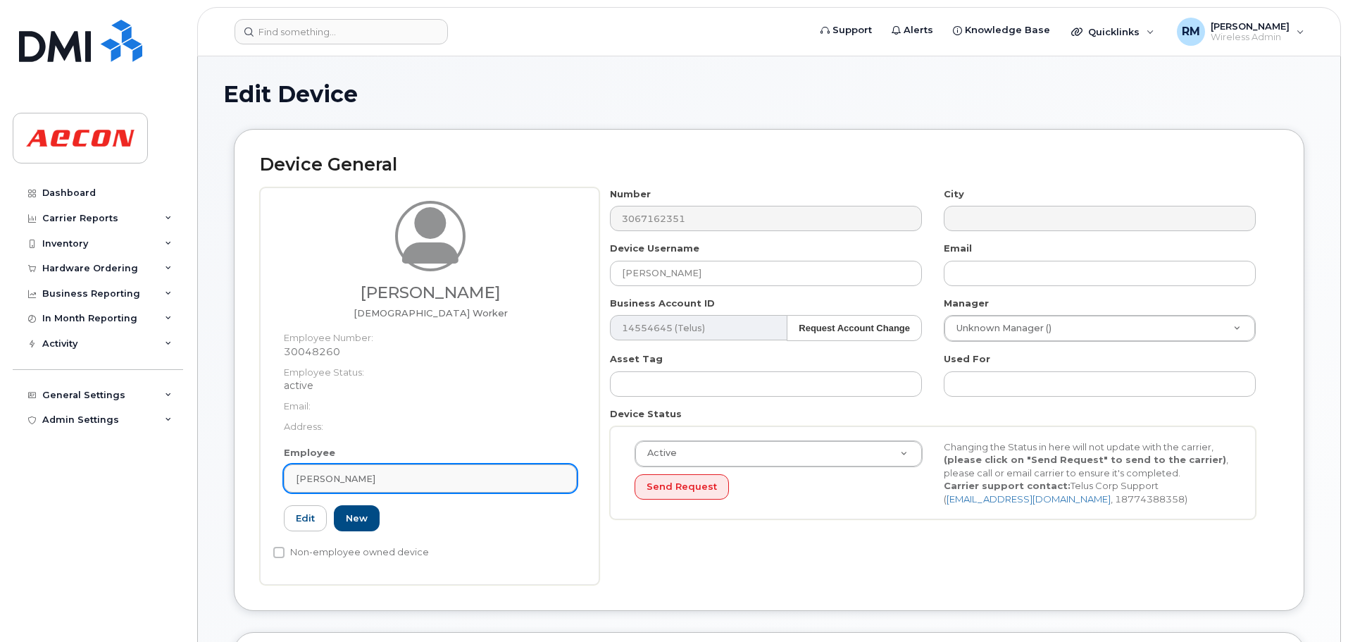
click at [357, 485] on link "[PERSON_NAME]" at bounding box center [430, 478] width 293 height 28
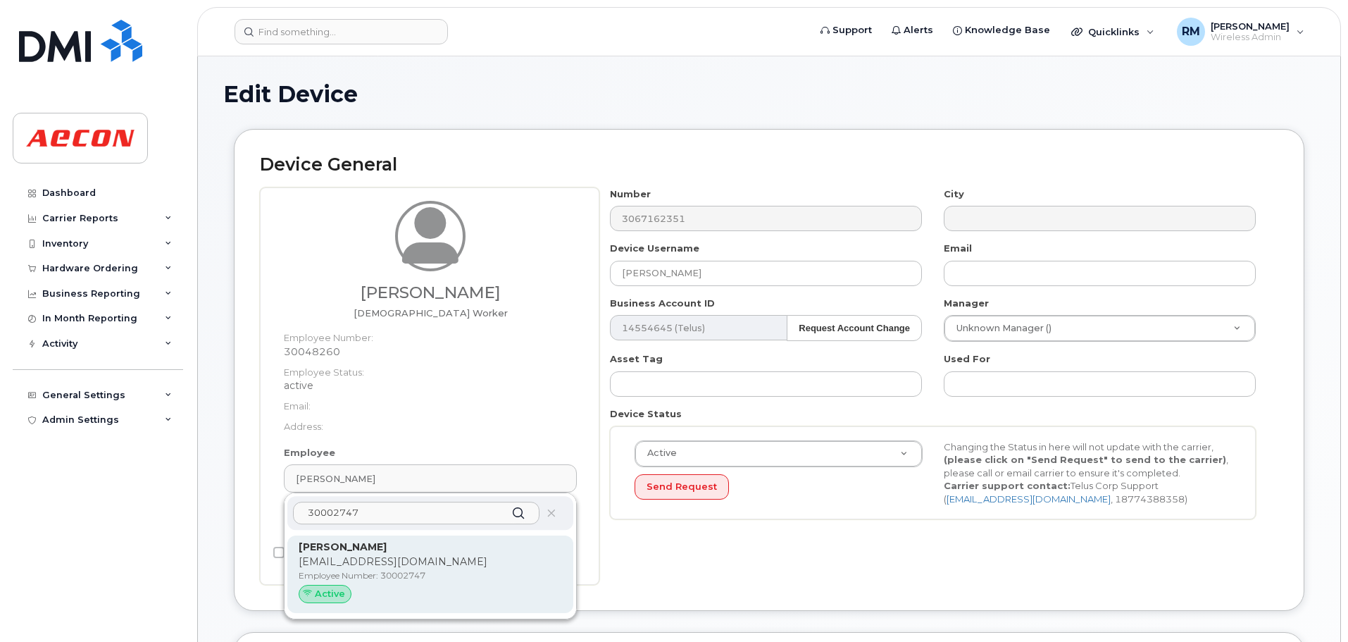
type input "30002747"
click at [329, 562] on p "ANSOULI@AECON.COM" at bounding box center [430, 561] width 263 height 15
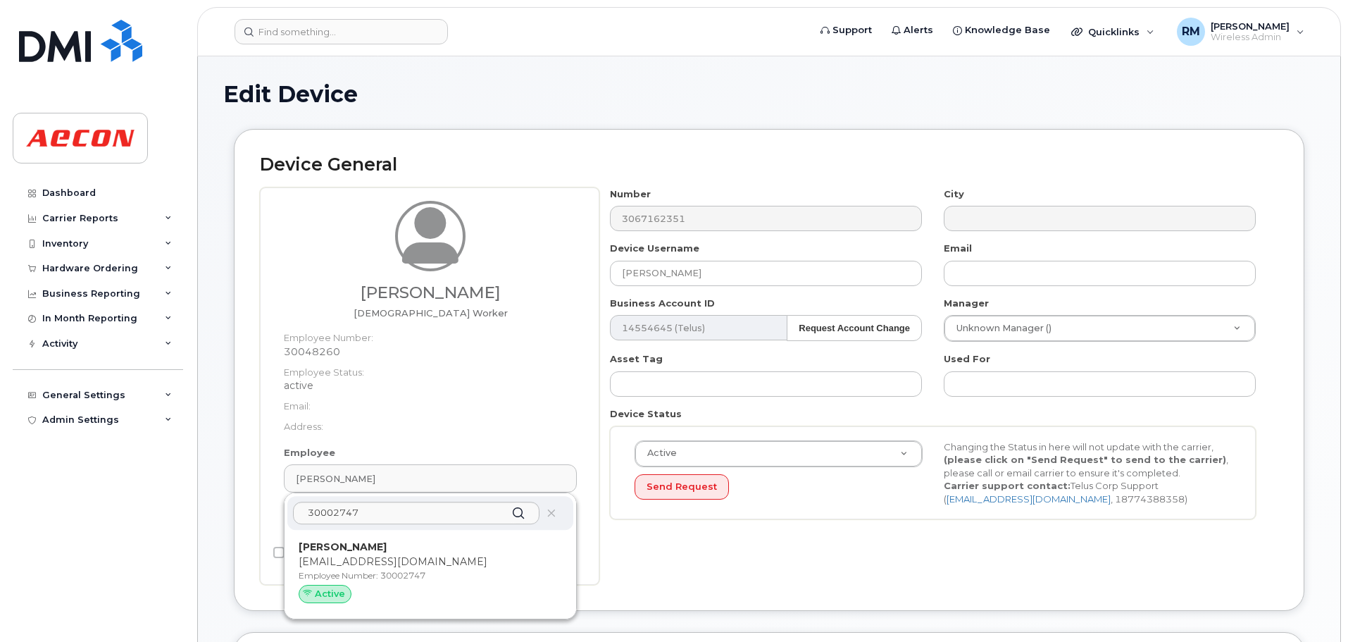
type input "30002747"
type input "Adnan Nsouli"
type input "ansouli@aecon.com"
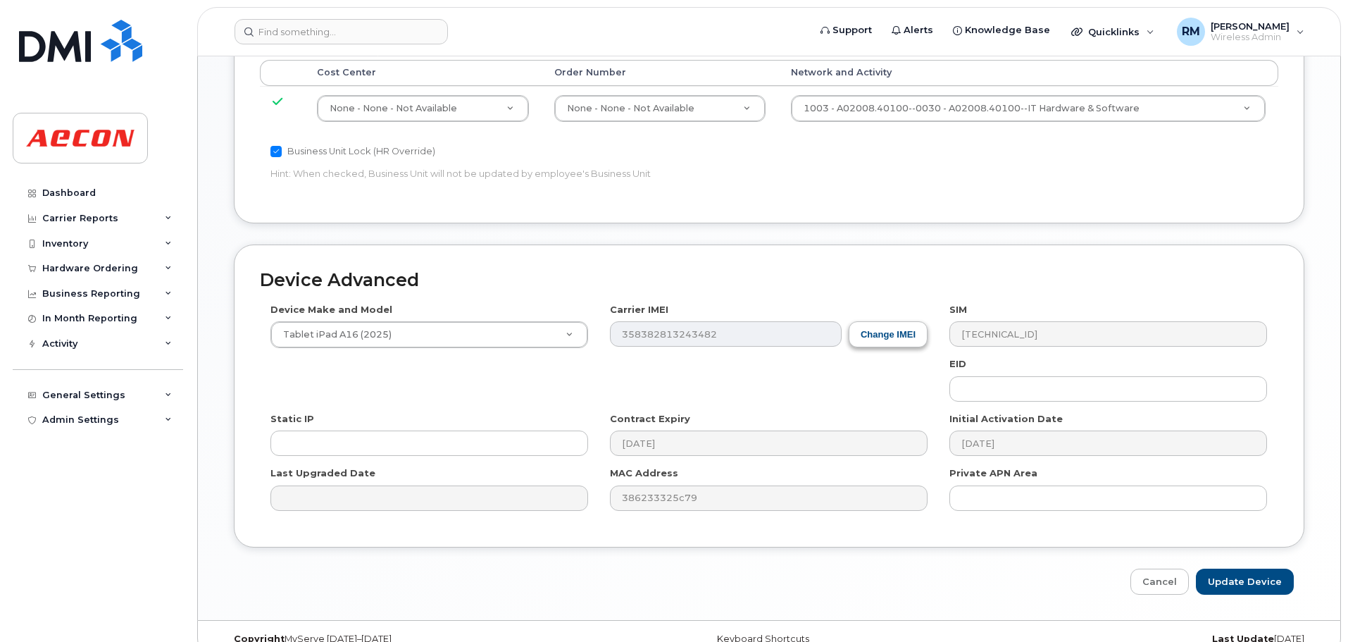
scroll to position [761, 0]
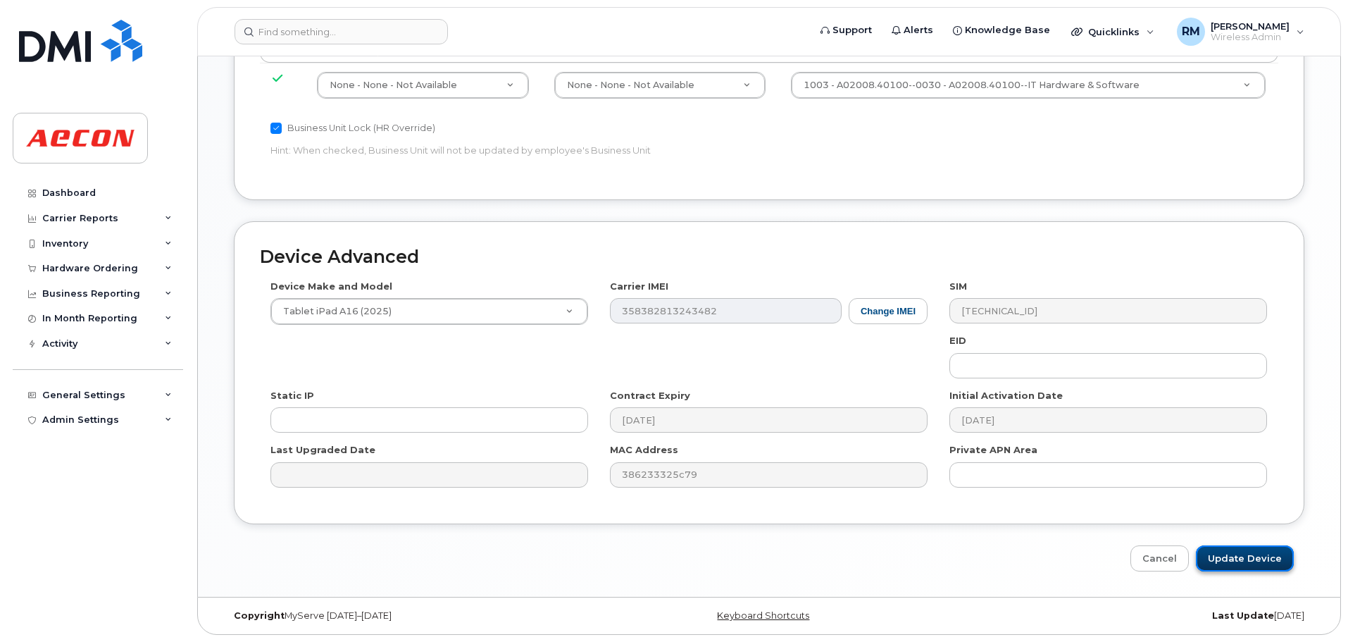
click at [1237, 563] on input "Update Device" at bounding box center [1245, 558] width 98 height 26
type input "Saving..."
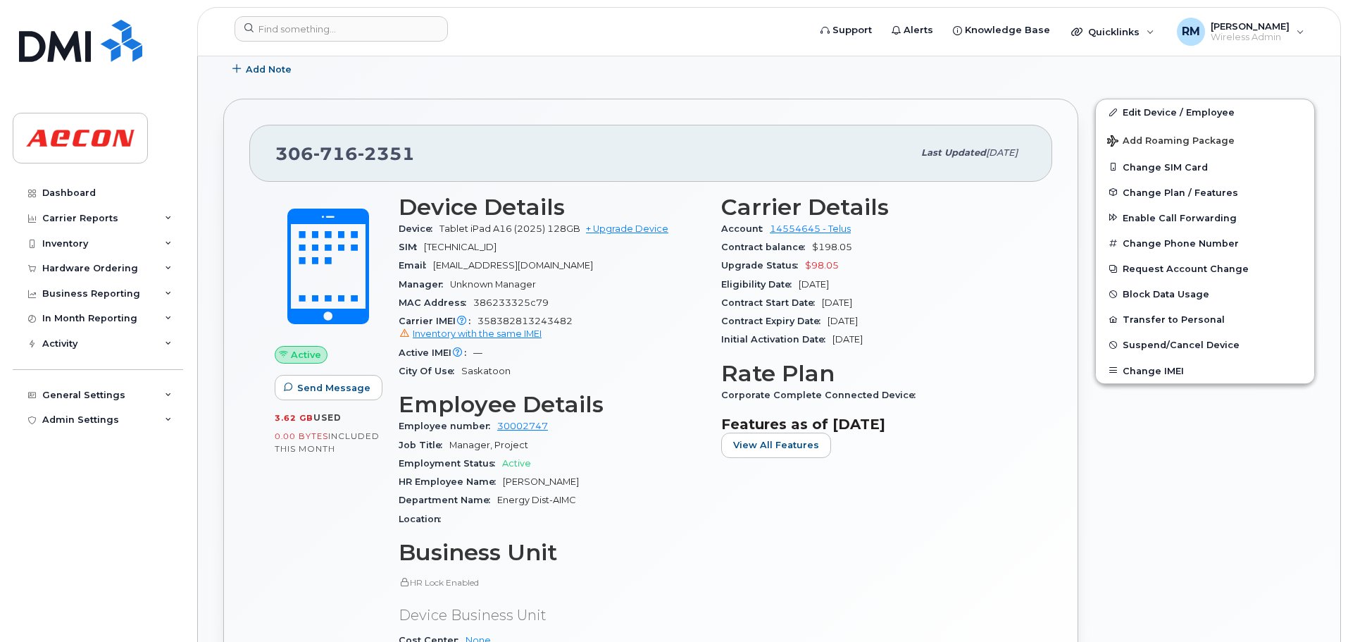
scroll to position [352, 0]
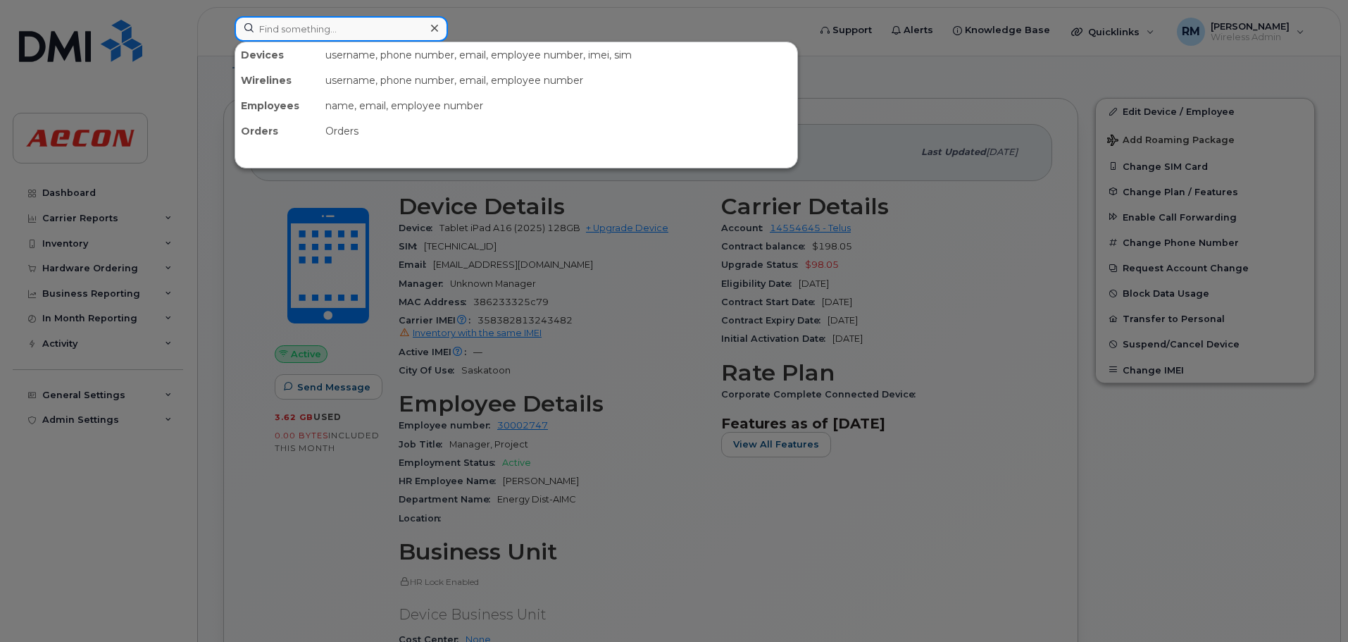
click at [292, 30] on input at bounding box center [341, 28] width 213 height 25
type input "3067150451"
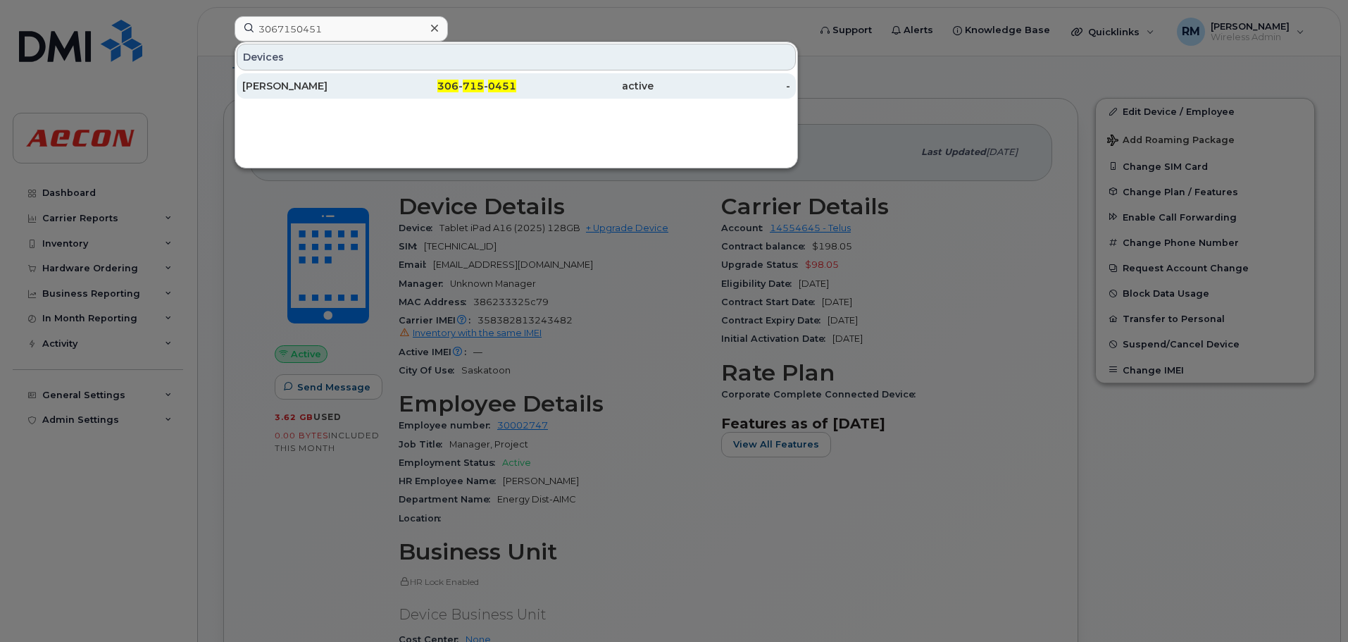
click at [478, 78] on div "306 - 715 - 0451" at bounding box center [448, 85] width 137 height 25
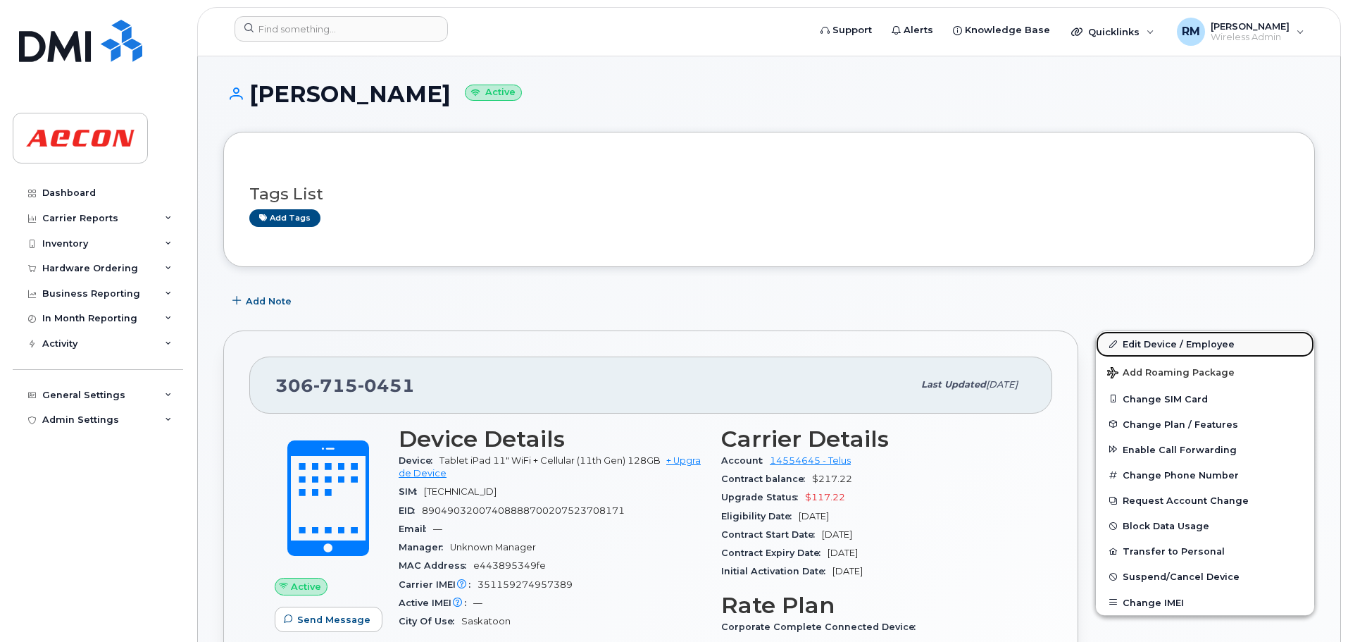
click at [1156, 342] on link "Edit Device / Employee" at bounding box center [1205, 343] width 218 height 25
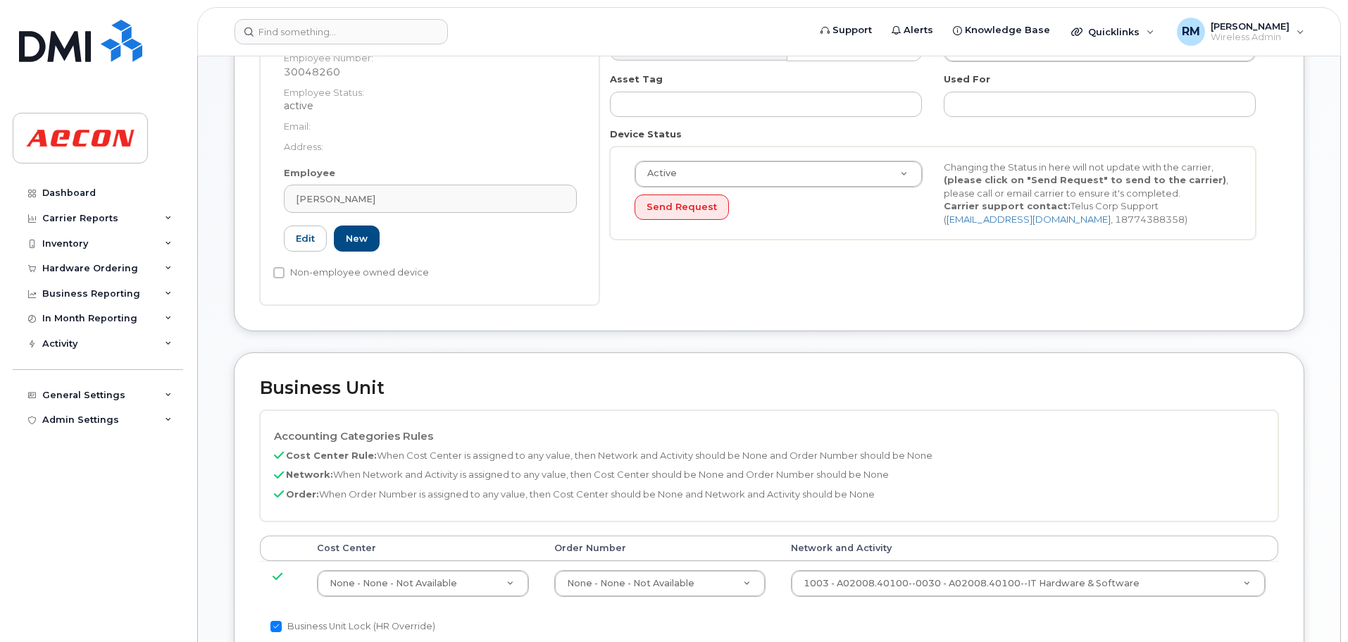
scroll to position [282, 0]
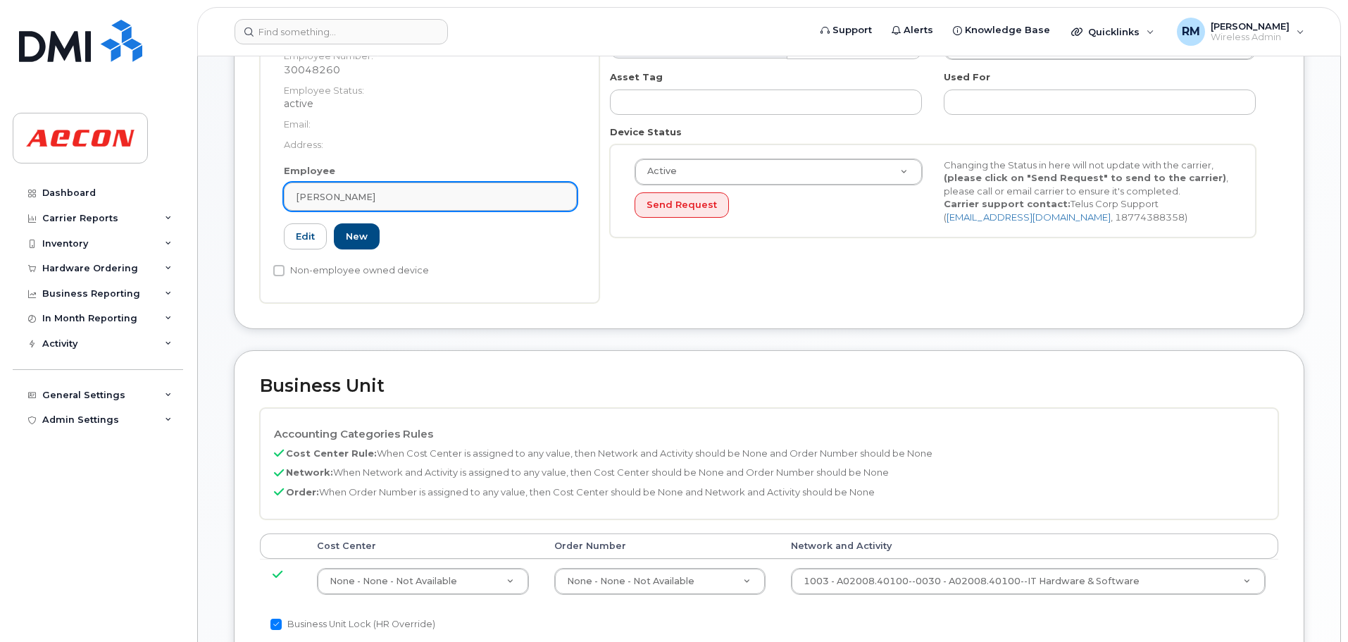
click at [351, 196] on span "[PERSON_NAME]" at bounding box center [336, 196] width 80 height 13
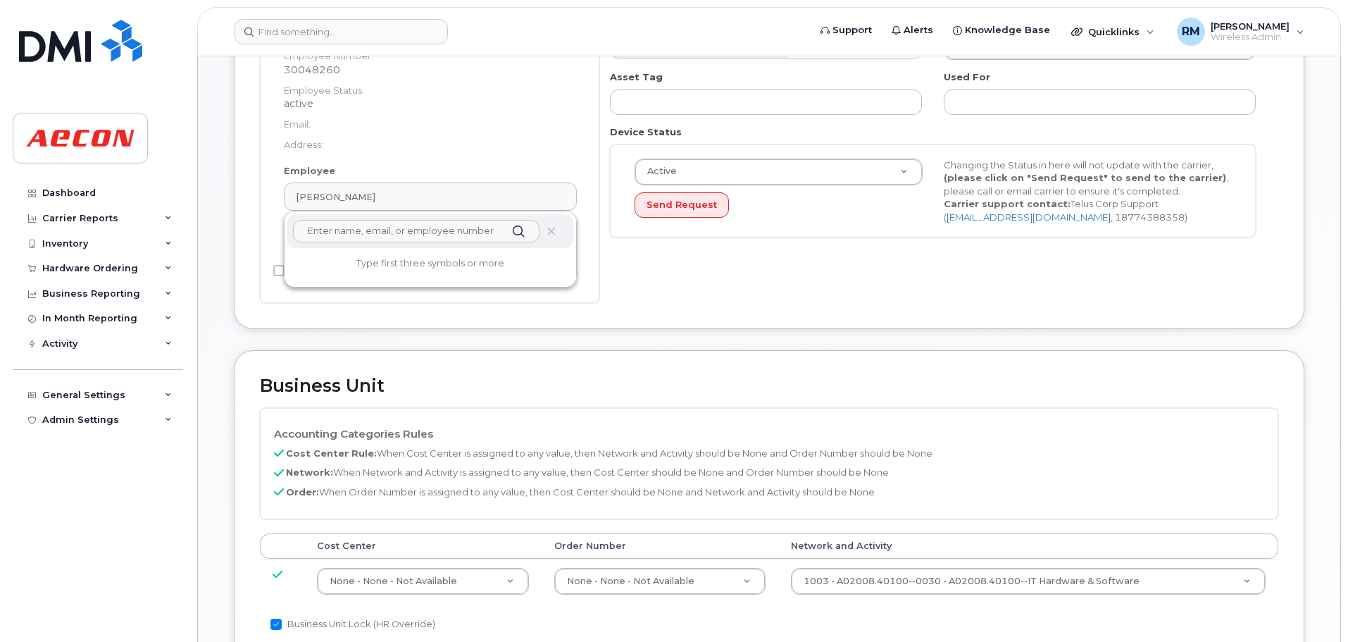
click at [369, 232] on input "text" at bounding box center [416, 231] width 246 height 23
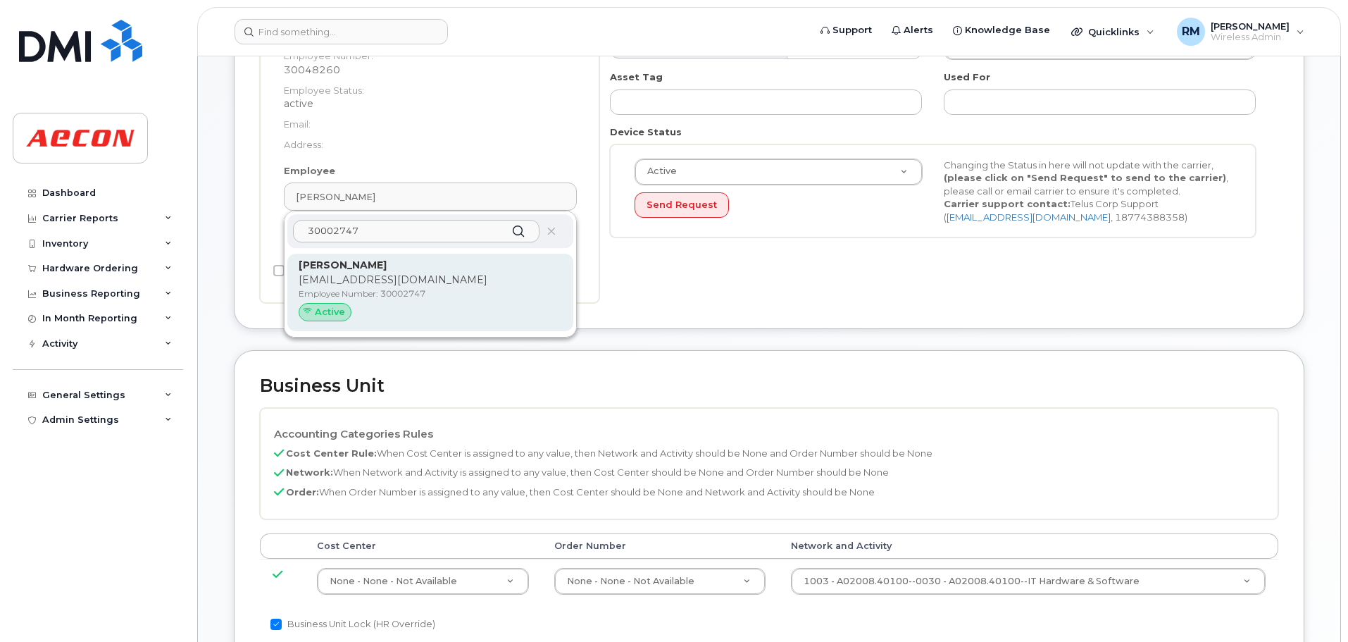
type input "30002747"
click at [355, 280] on p "ANSOULI@AECON.COM" at bounding box center [430, 280] width 263 height 15
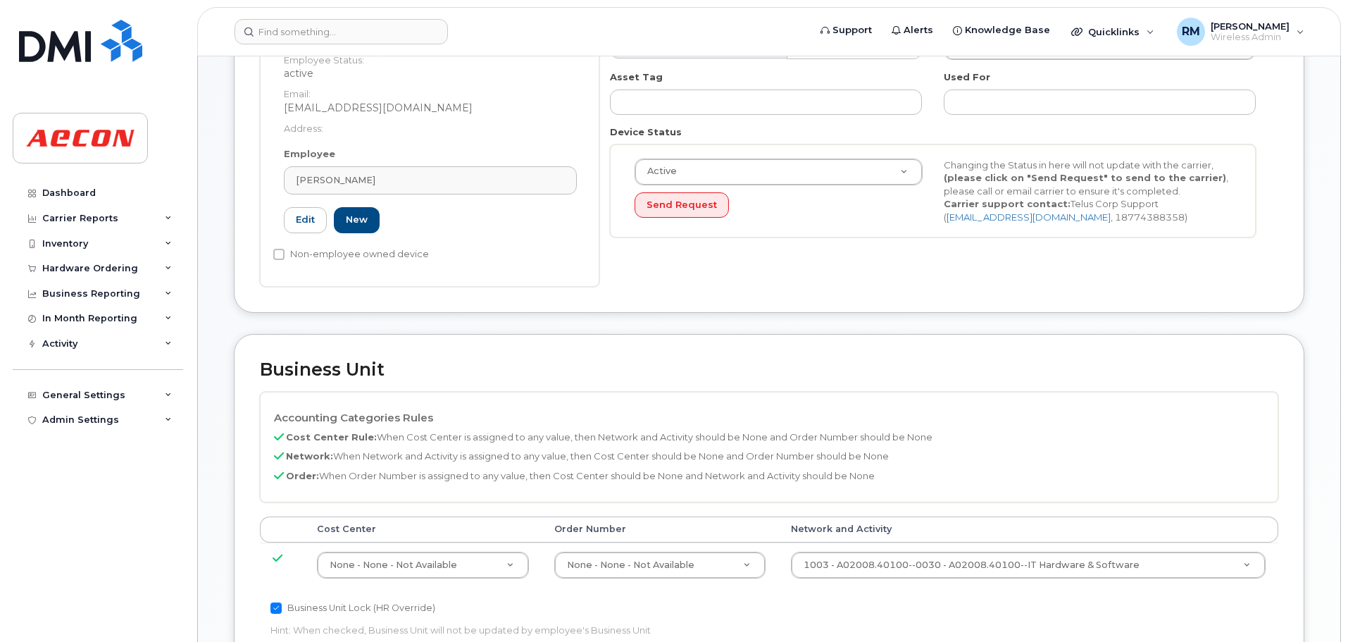
type input "30002747"
type input "[PERSON_NAME]"
type input "[EMAIL_ADDRESS][DOMAIN_NAME]"
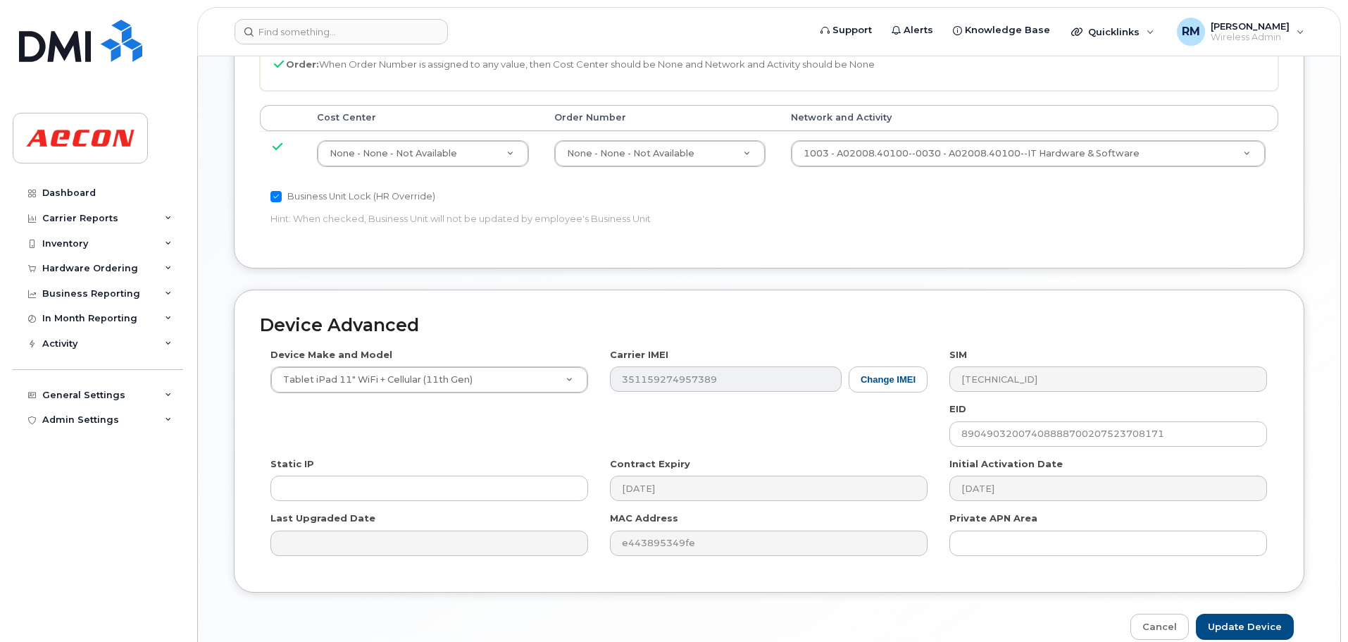
scroll to position [761, 0]
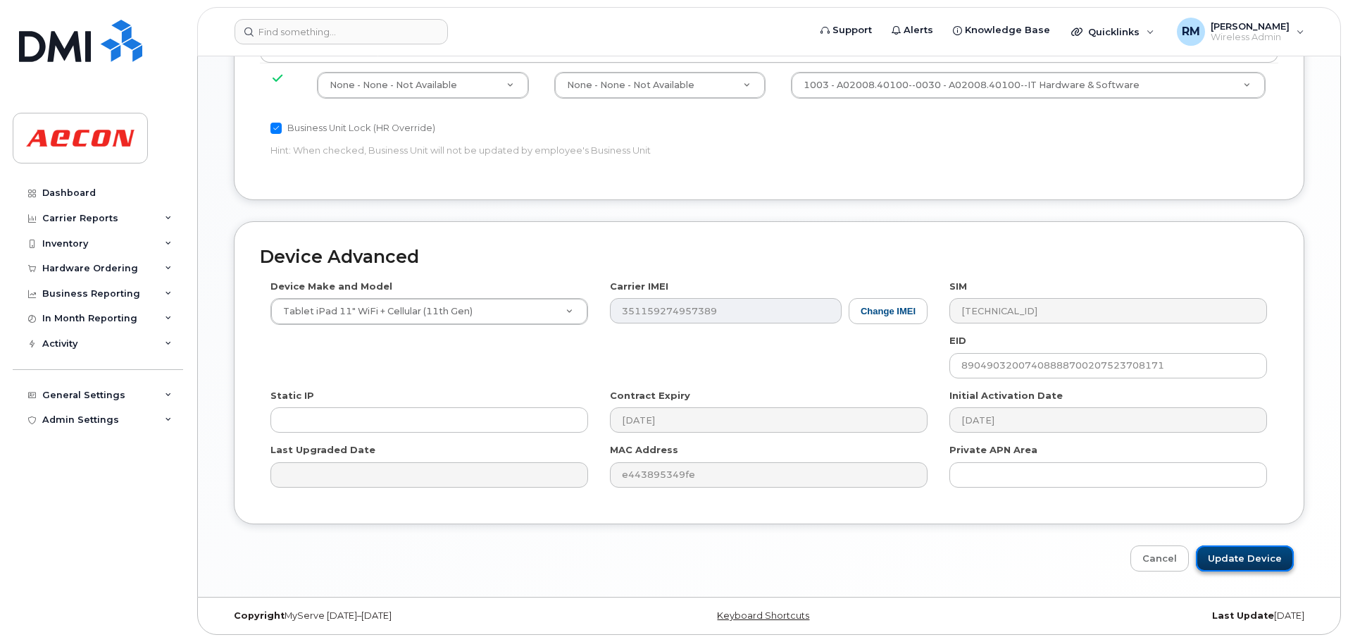
drag, startPoint x: 1239, startPoint y: 555, endPoint x: 1221, endPoint y: 554, distance: 18.4
click at [1239, 555] on input "Update Device" at bounding box center [1245, 558] width 98 height 26
type input "Saving..."
